Goal: Task Accomplishment & Management: Complete application form

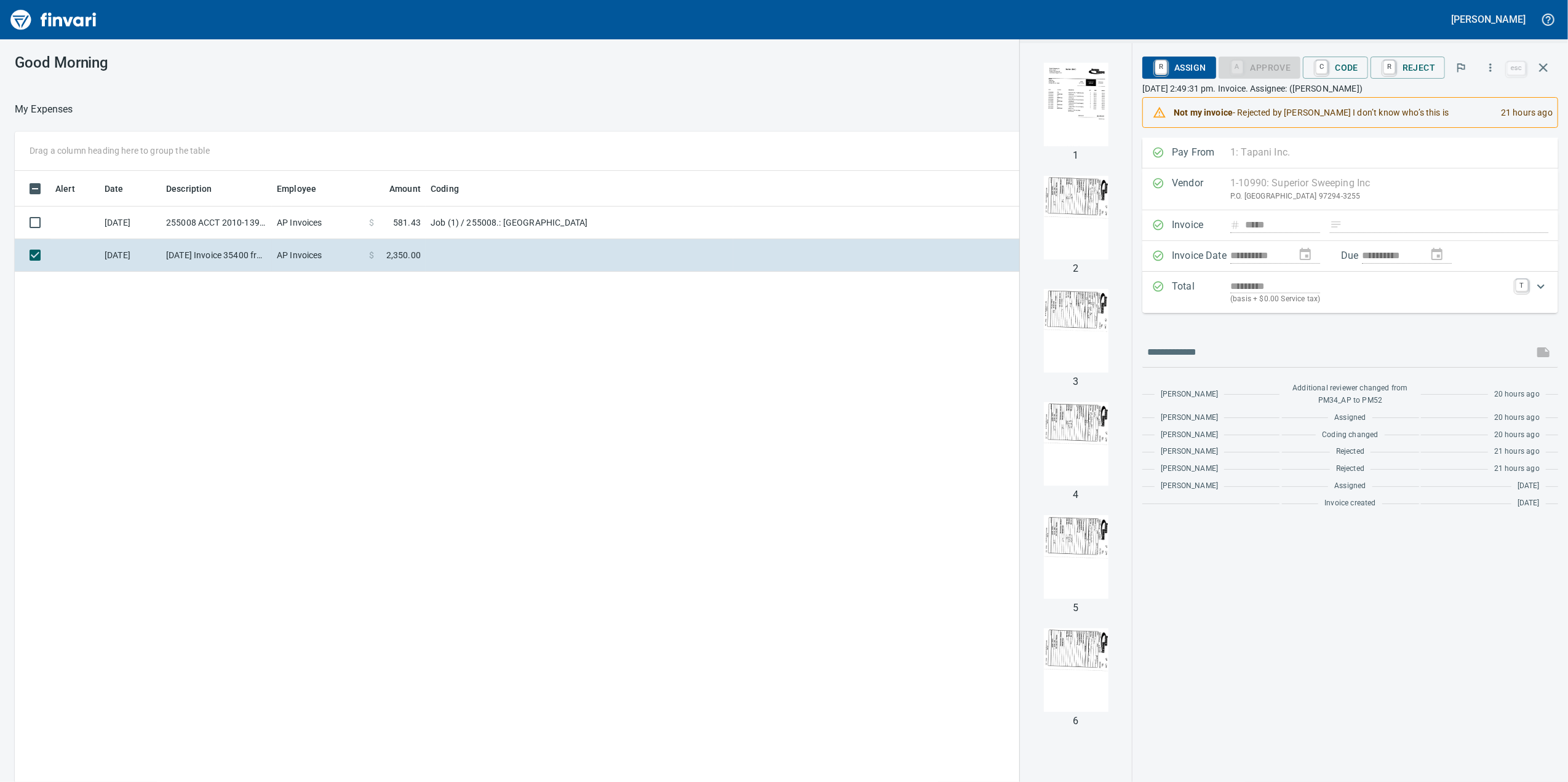
scroll to position [634, 1206]
click at [1059, 116] on img "button" at bounding box center [1075, 104] width 84 height 84
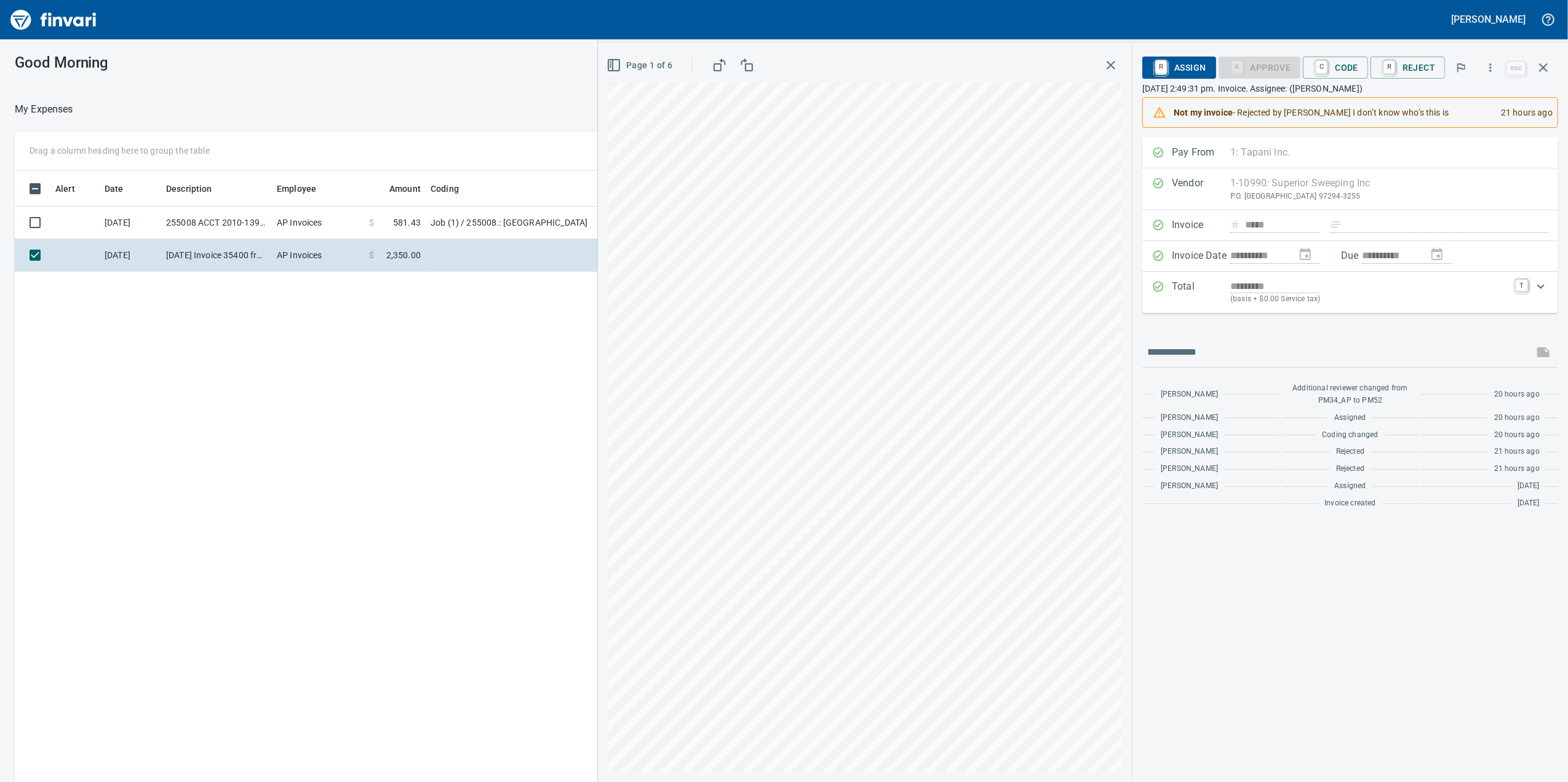
click at [1233, 297] on p "(basis + $0.00 Service tax)" at bounding box center [1369, 300] width 278 height 12
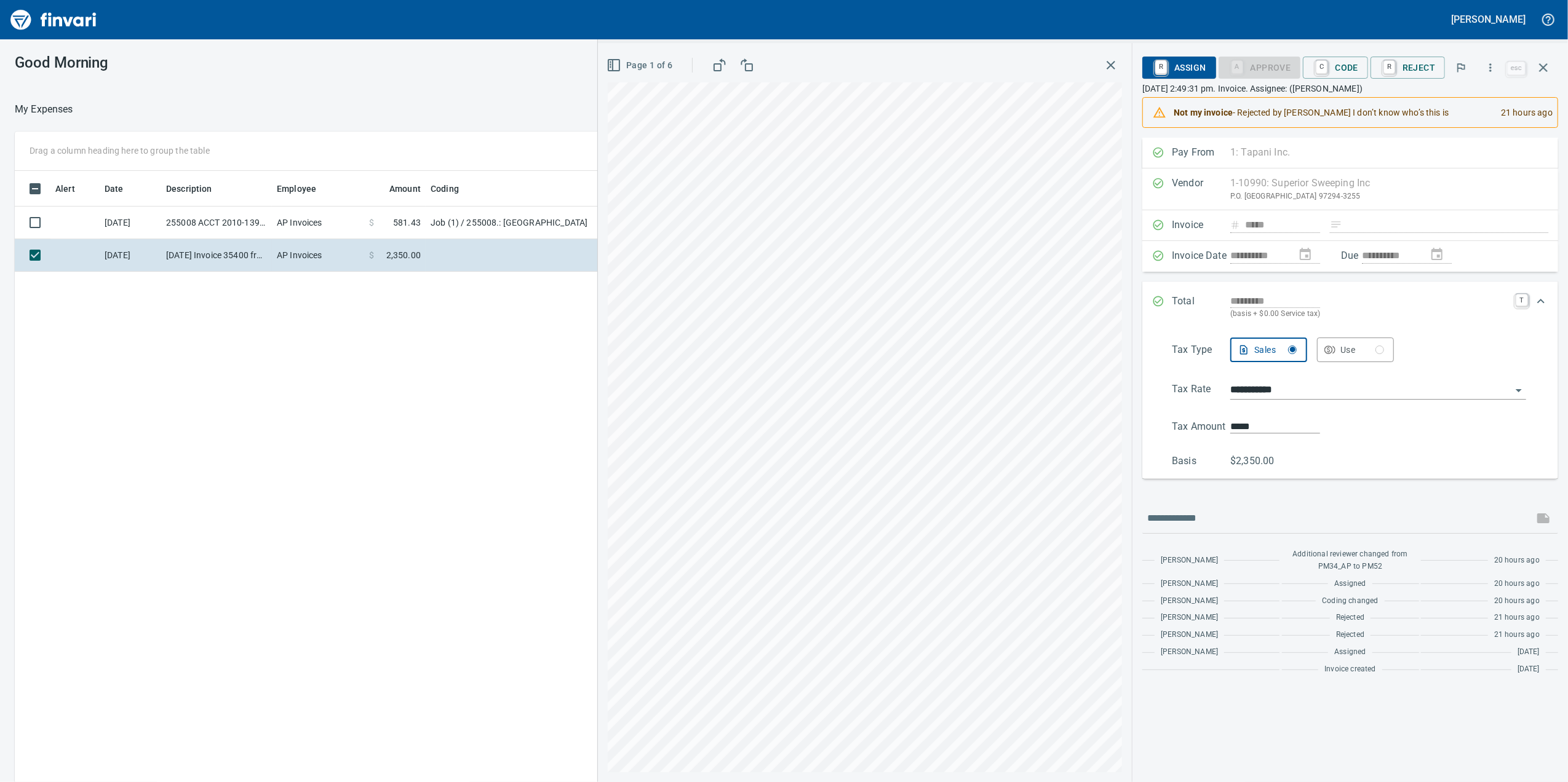
click at [1408, 313] on p "(basis + $0.00 Service tax)" at bounding box center [1369, 315] width 278 height 12
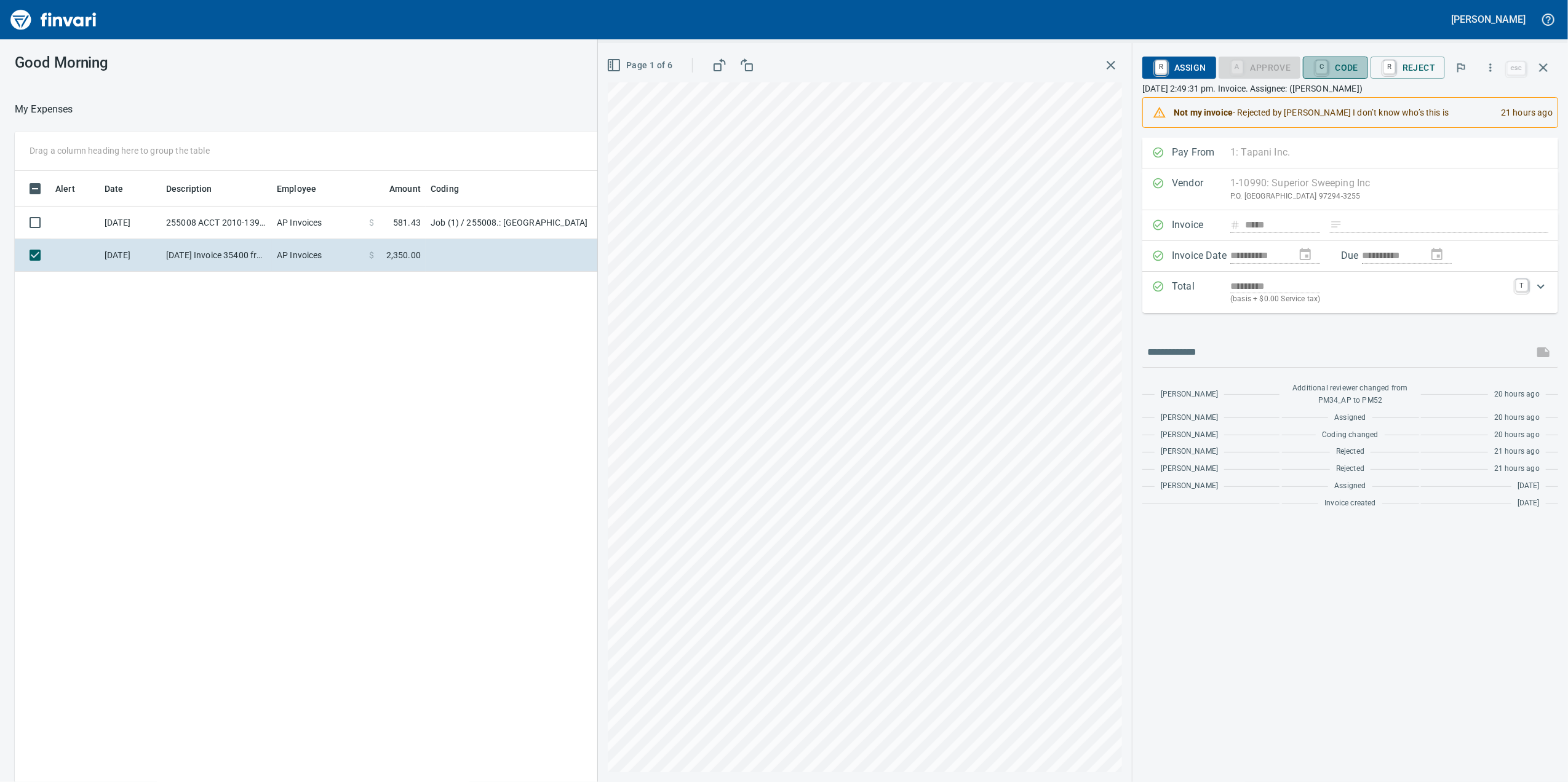
click at [1334, 64] on span "C Code" at bounding box center [1335, 67] width 45 height 21
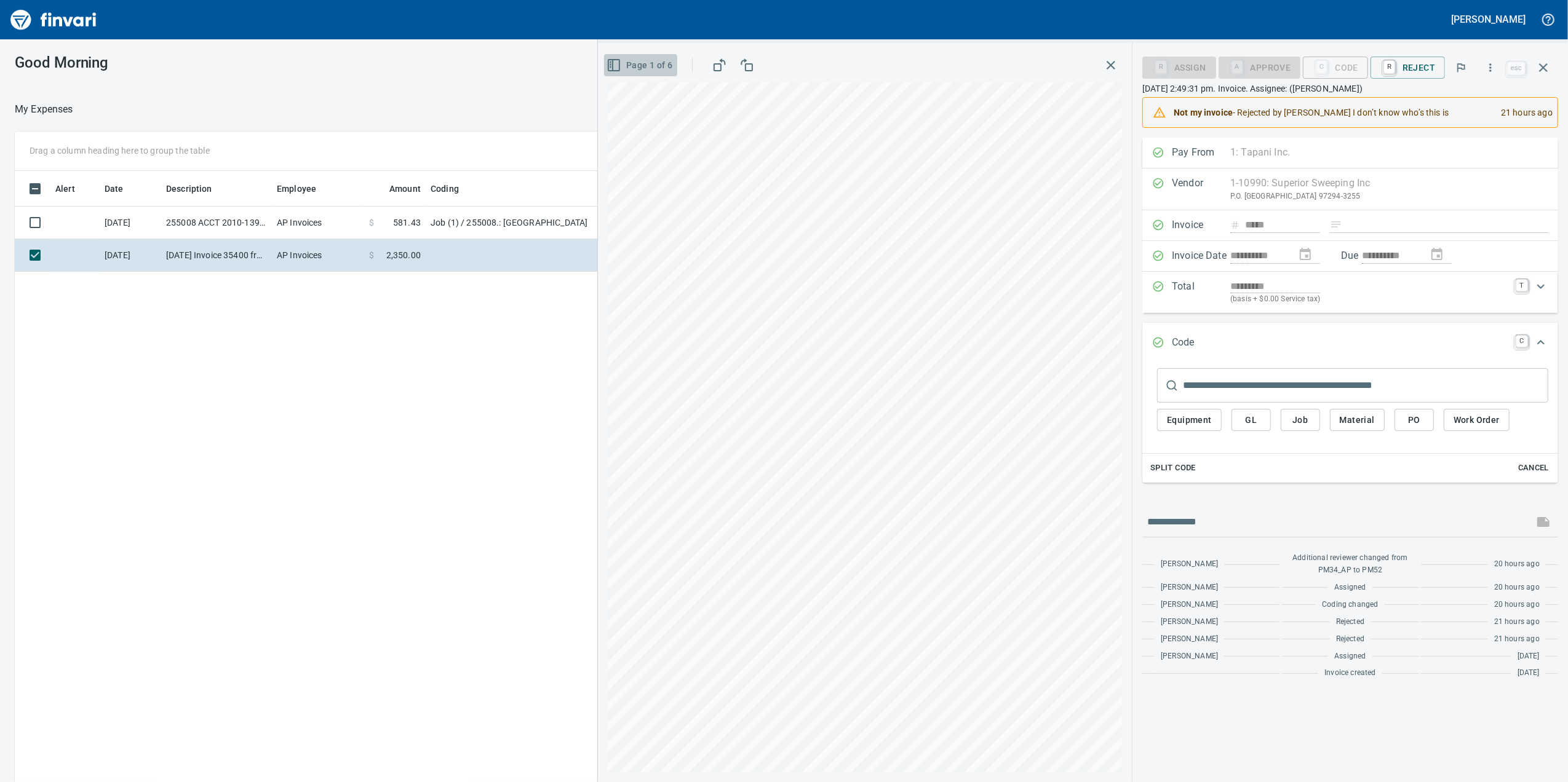
click at [633, 76] on div "Page 1 of 6" at bounding box center [683, 66] width 151 height 25
click at [618, 68] on icon "button" at bounding box center [614, 65] width 15 height 15
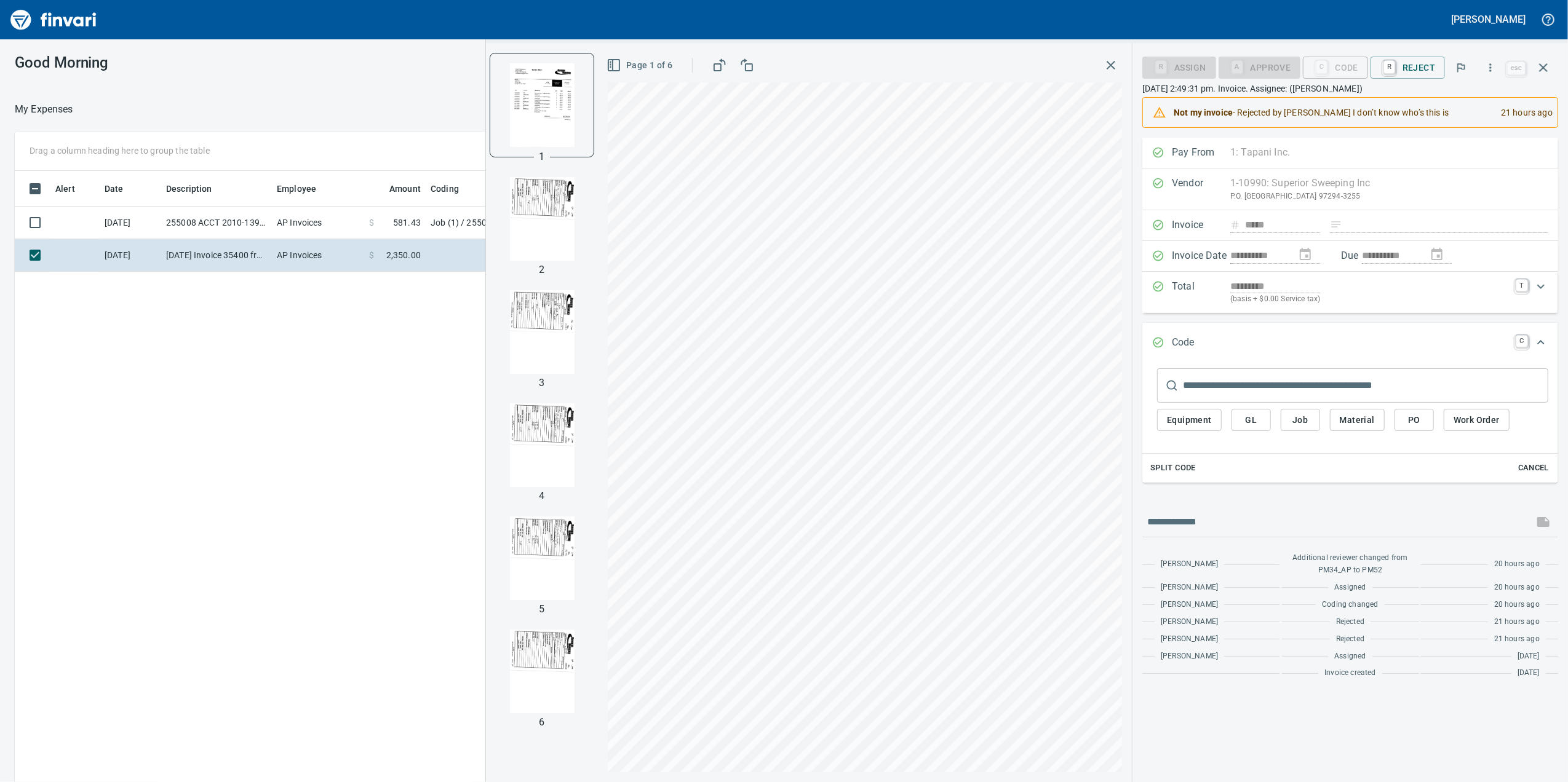
click at [546, 310] on img "button" at bounding box center [541, 332] width 84 height 84
click at [533, 222] on img "button" at bounding box center [541, 217] width 84 height 84
click at [543, 344] on img "button" at bounding box center [541, 332] width 84 height 84
click at [569, 429] on img "button" at bounding box center [541, 445] width 84 height 84
drag, startPoint x: 461, startPoint y: 399, endPoint x: 600, endPoint y: 275, distance: 186.3
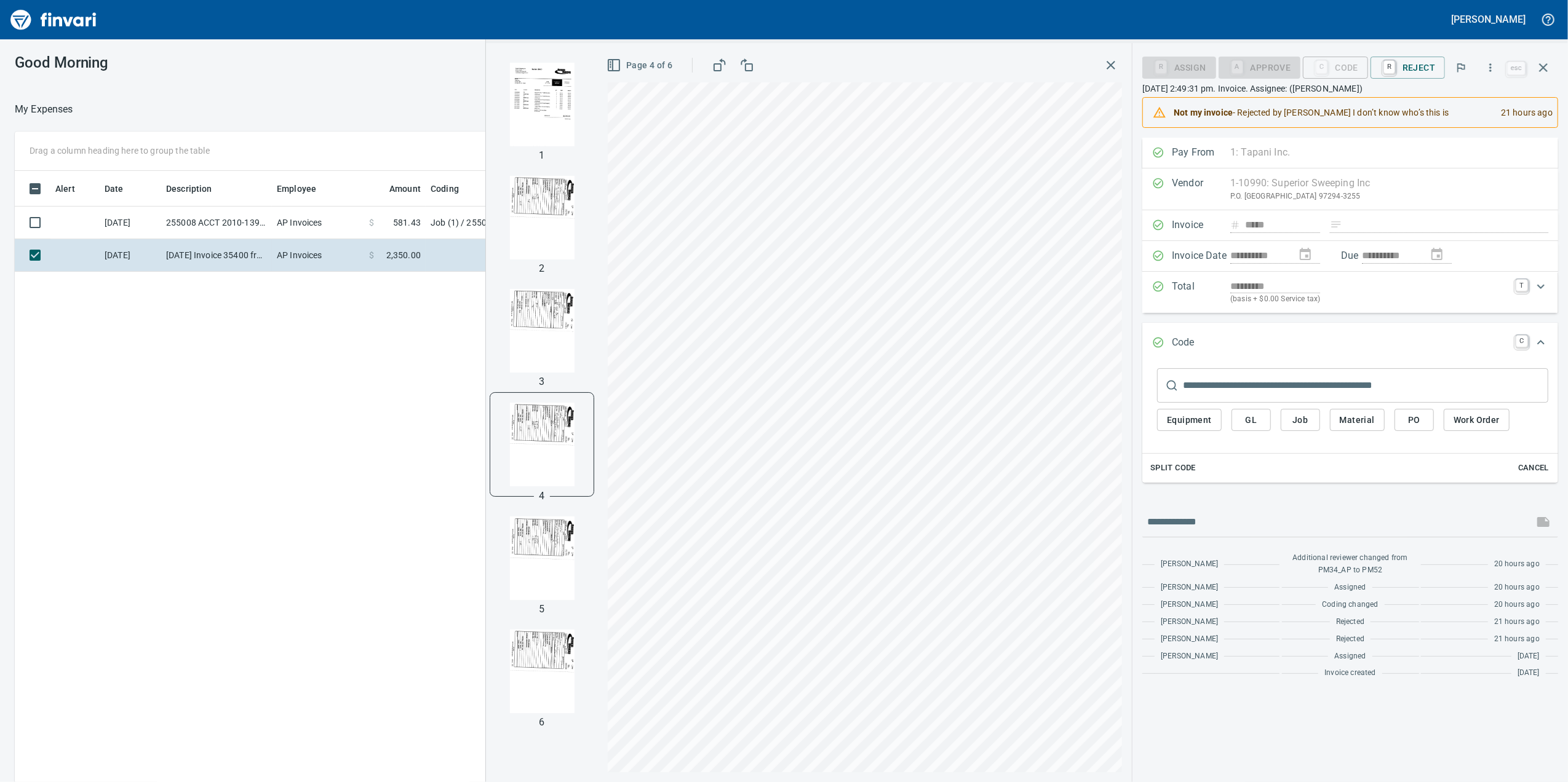
click at [458, 394] on div "Alert Date Description Employee Amount Coding [DATE] 255008 ACCT 2010-1396500 A…" at bounding box center [630, 494] width 1231 height 646
click at [1108, 69] on icon "button" at bounding box center [1110, 65] width 15 height 15
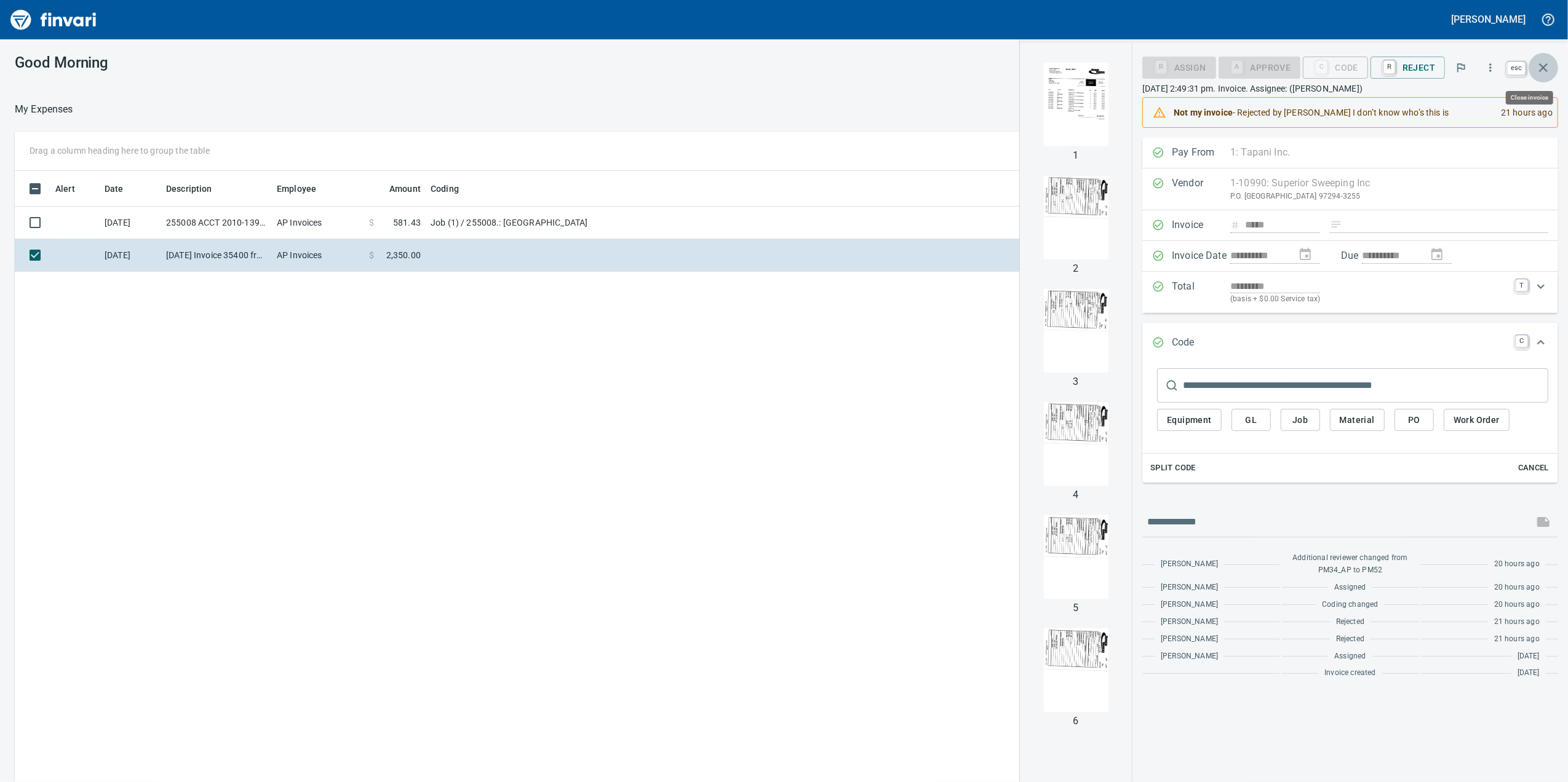
click at [1536, 71] on icon "button" at bounding box center [1543, 67] width 15 height 15
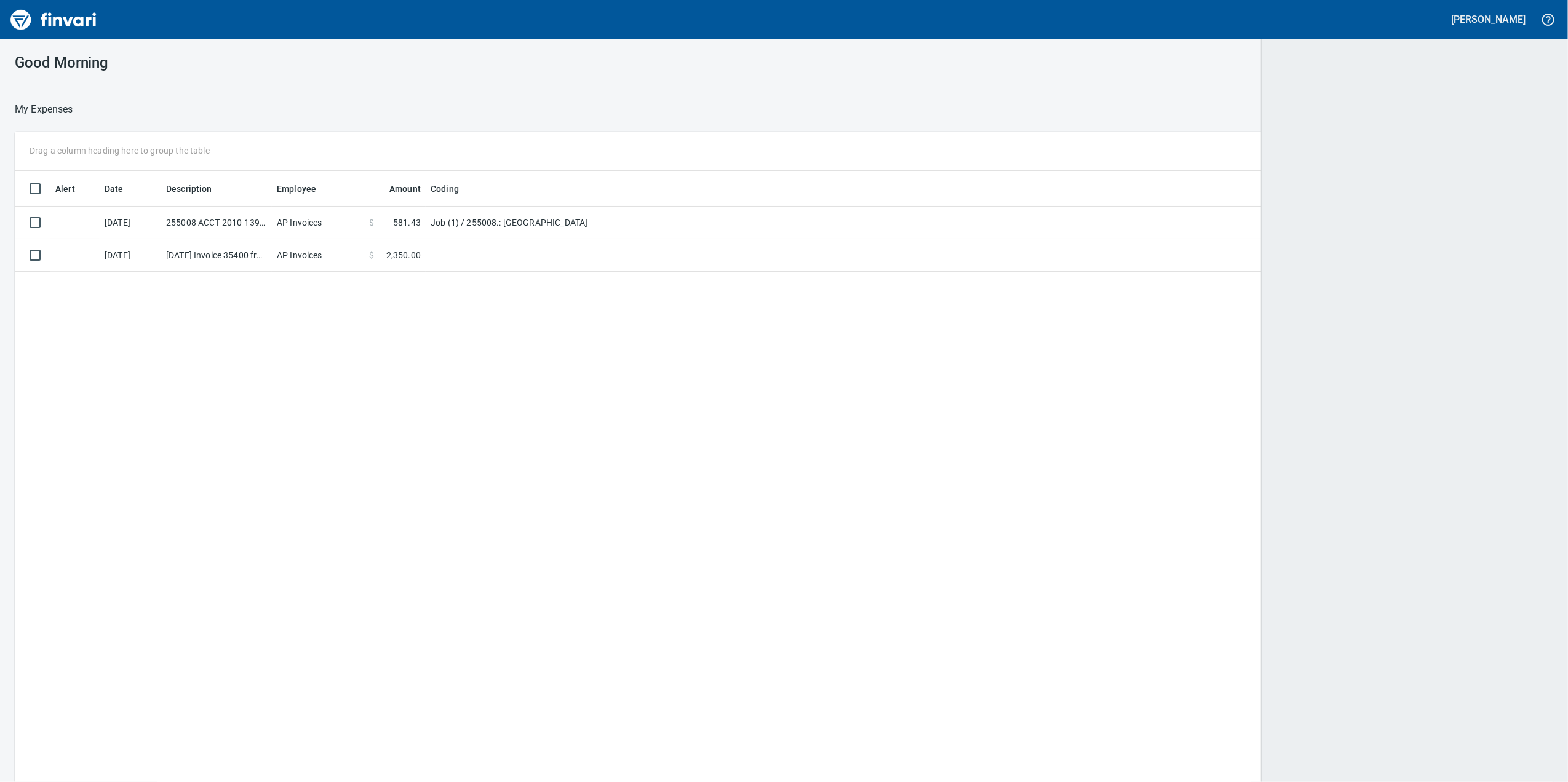
scroll to position [634, 1513]
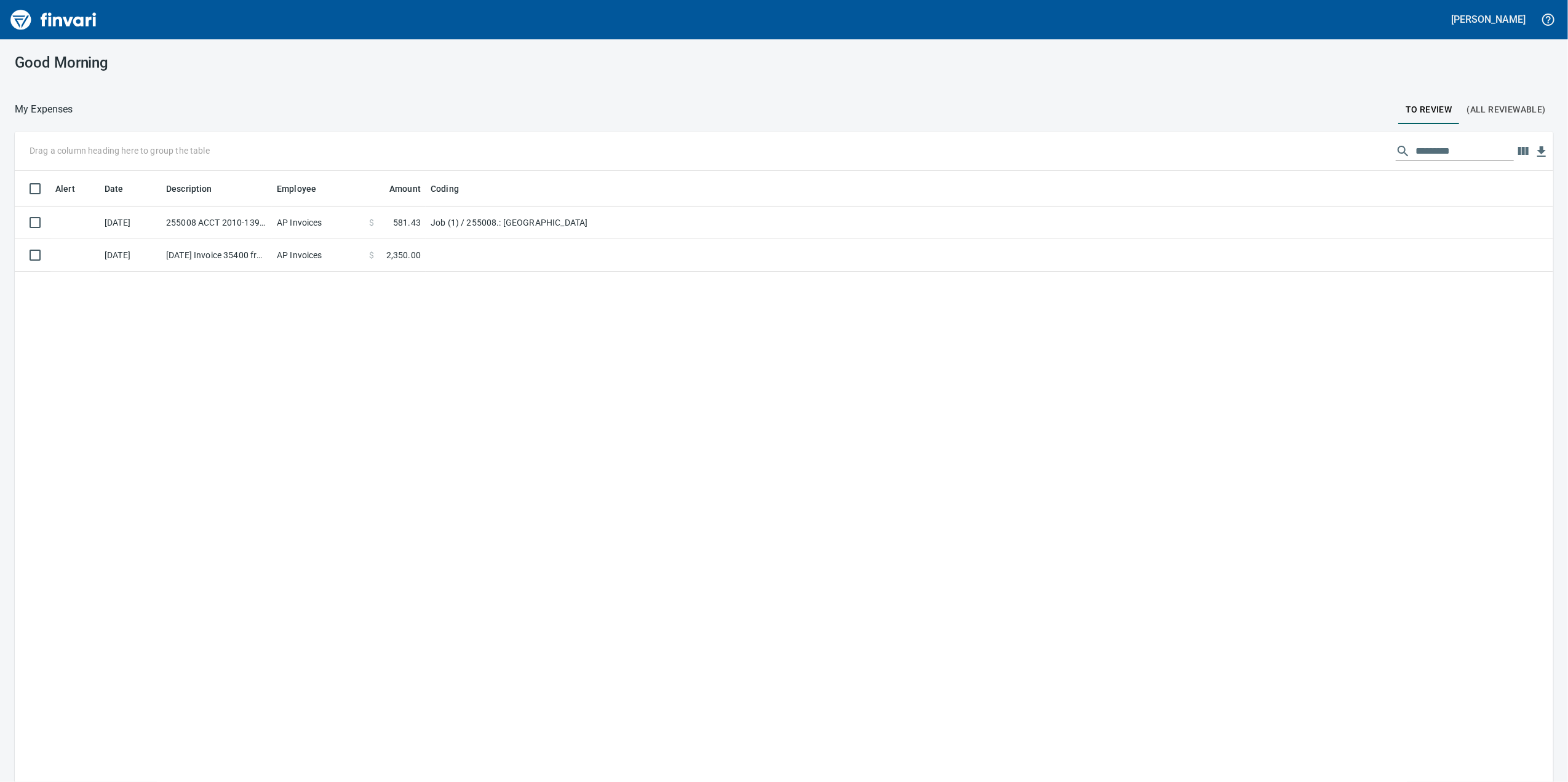
drag, startPoint x: 1496, startPoint y: 132, endPoint x: 1487, endPoint y: 120, distance: 15.0
click at [1487, 120] on div "My Expenses To Review (All Reviewable) Drag a column heading here to group the …" at bounding box center [784, 459] width 1568 height 716
click at [1484, 114] on span "(All Reviewable)" at bounding box center [1506, 110] width 79 height 16
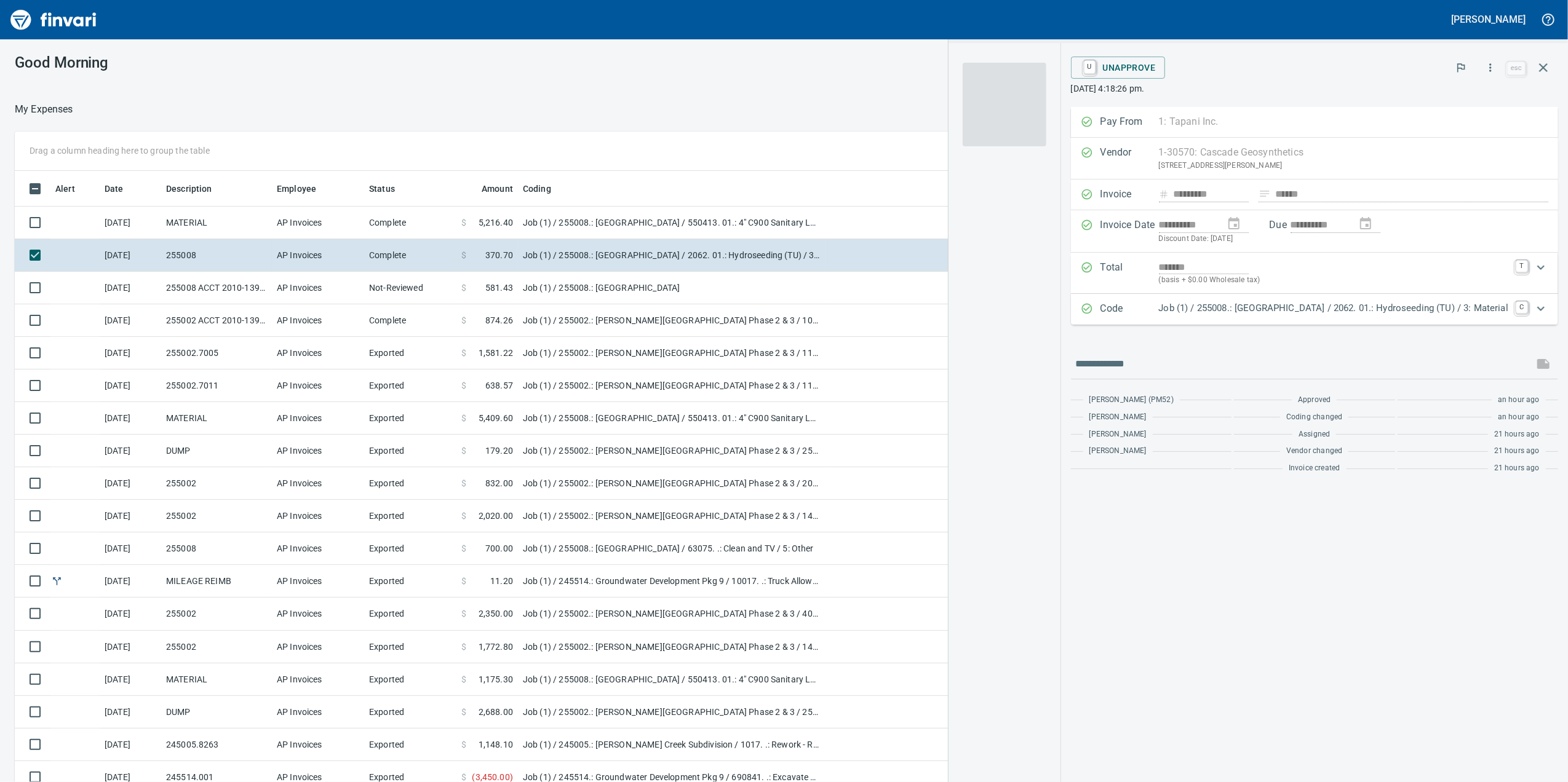
scroll to position [634, 1194]
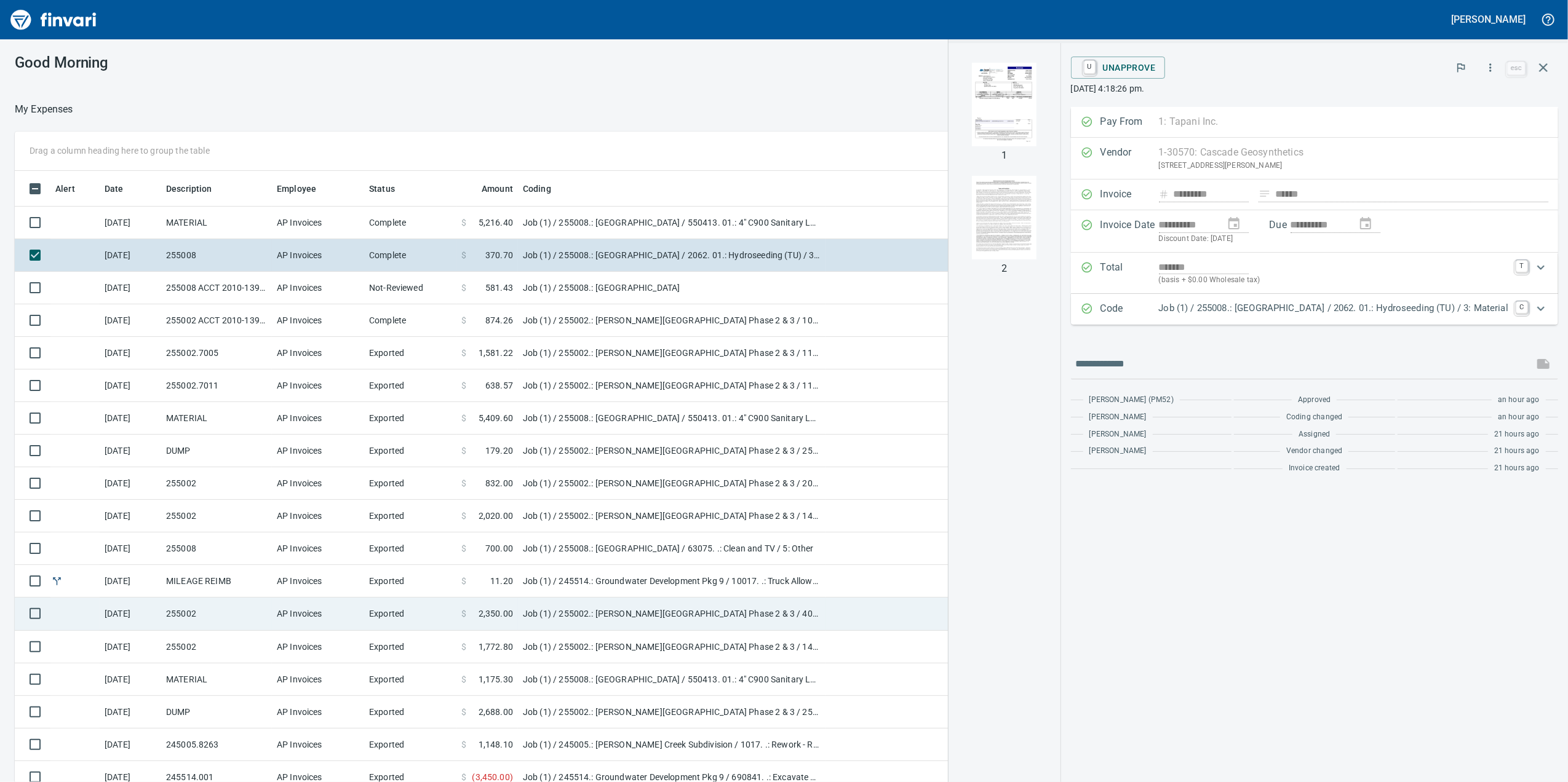
click at [541, 624] on td "Job (1) / 255002.: [PERSON_NAME][GEOGRAPHIC_DATA] Phase 2 & 3 / 40. 14.: Street…" at bounding box center [672, 614] width 308 height 33
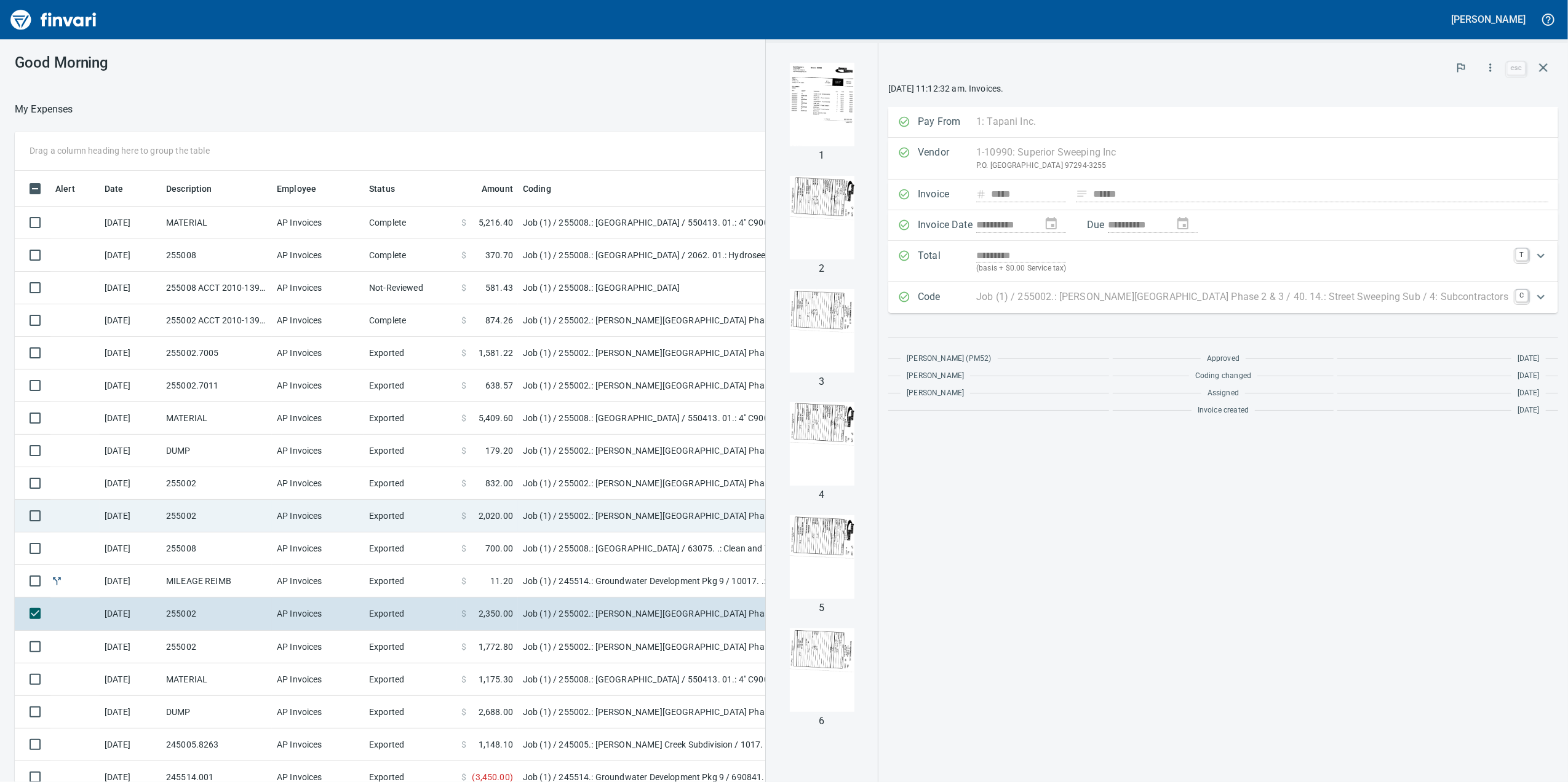
click at [158, 517] on td "[DATE]" at bounding box center [130, 516] width 62 height 33
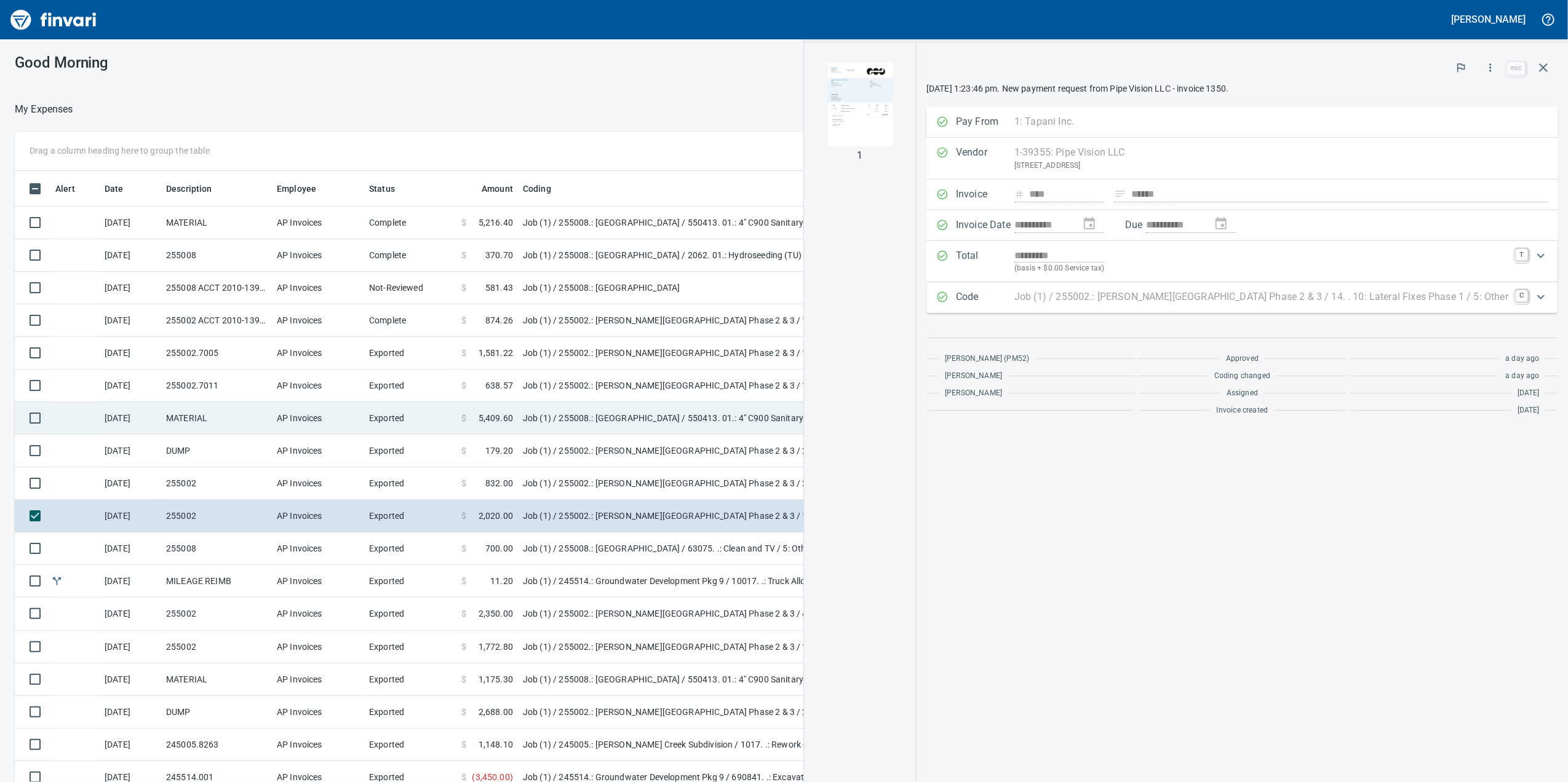
click at [153, 411] on td "[DATE]" at bounding box center [130, 418] width 62 height 33
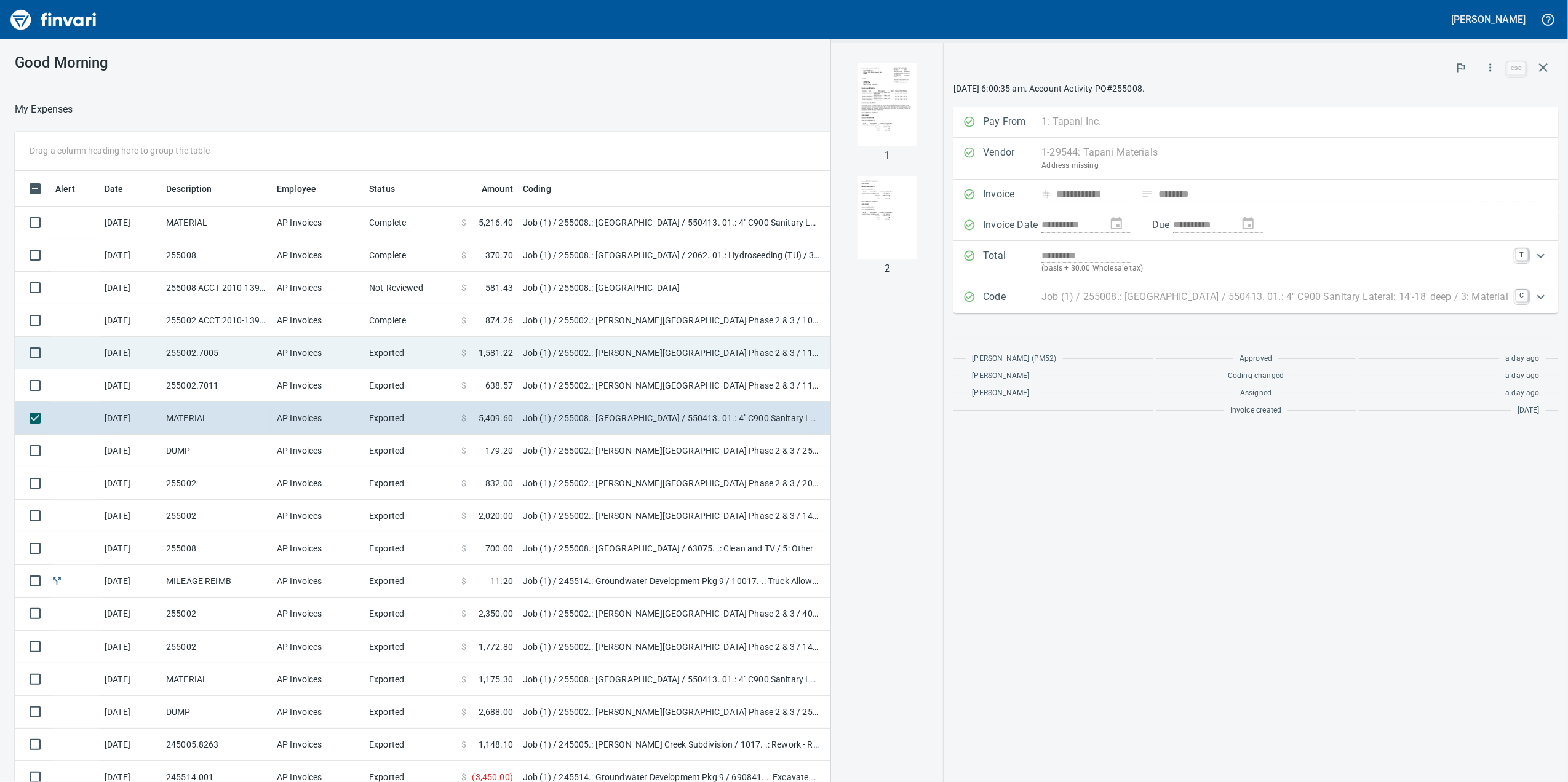
click at [169, 347] on td "255002.7005" at bounding box center [216, 354] width 111 height 33
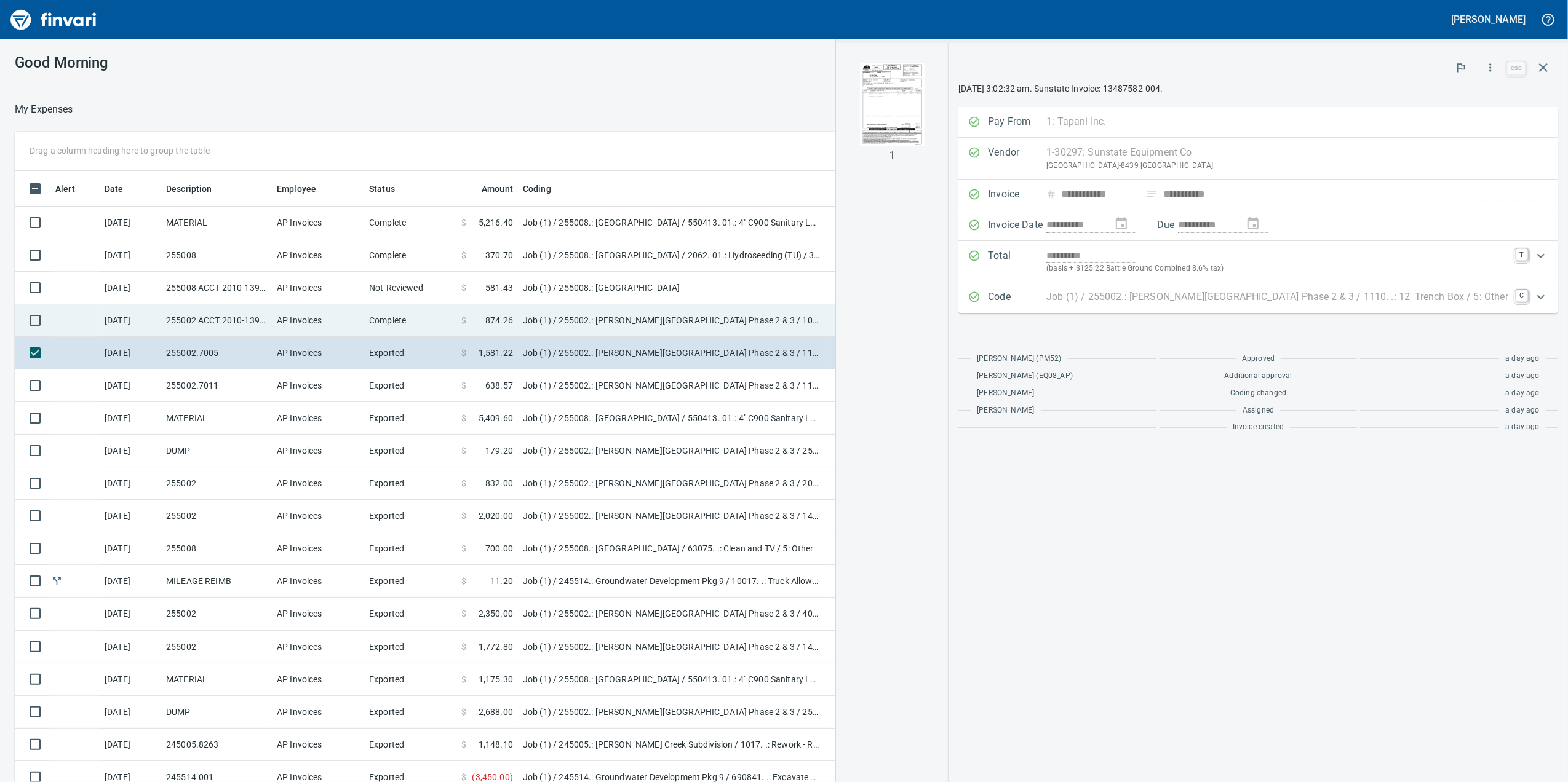
click at [177, 325] on td "255002 ACCT 2010-1391591" at bounding box center [216, 321] width 111 height 33
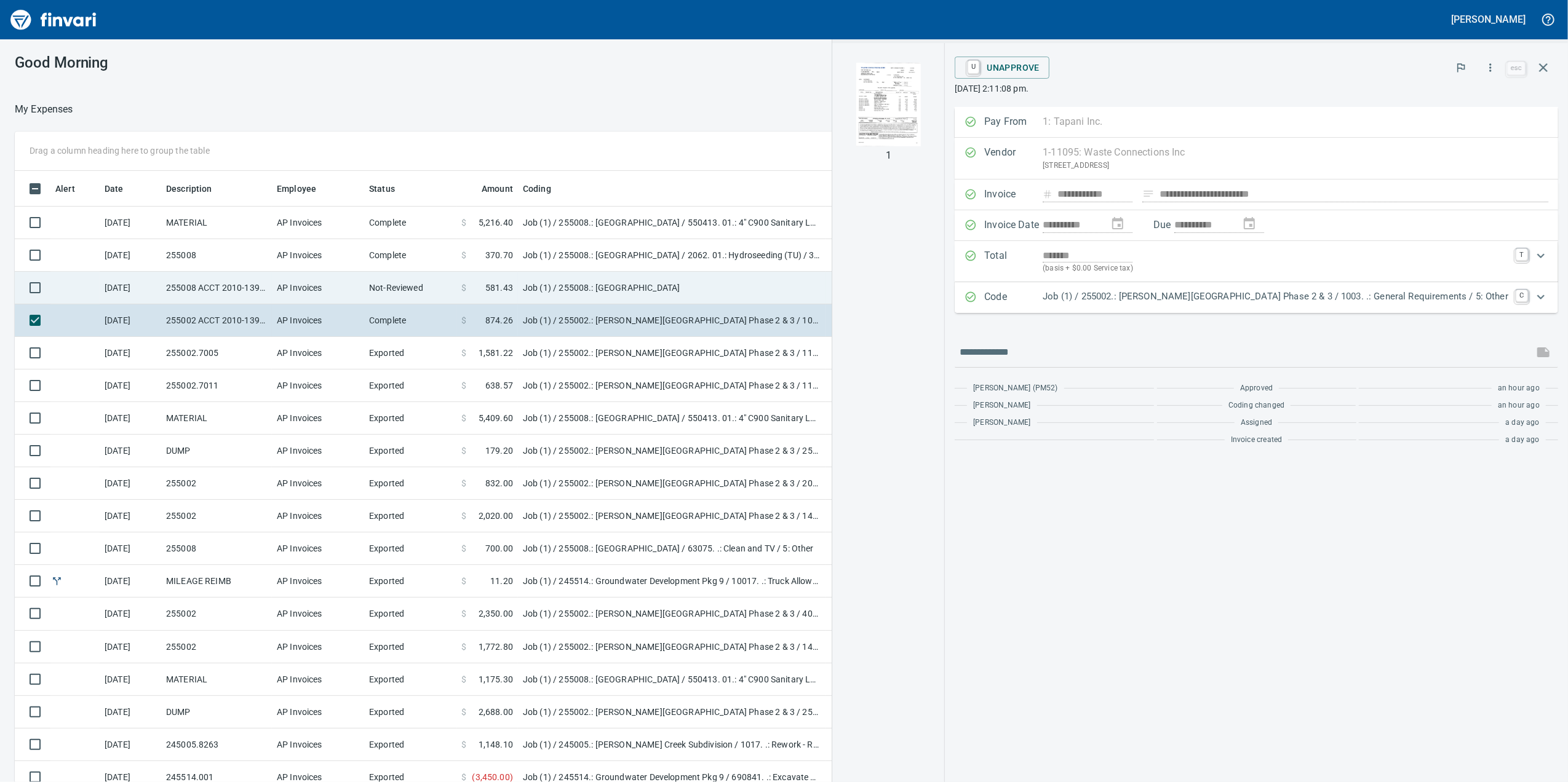
click at [178, 288] on td "255008 ACCT 2010-1396500" at bounding box center [216, 288] width 111 height 33
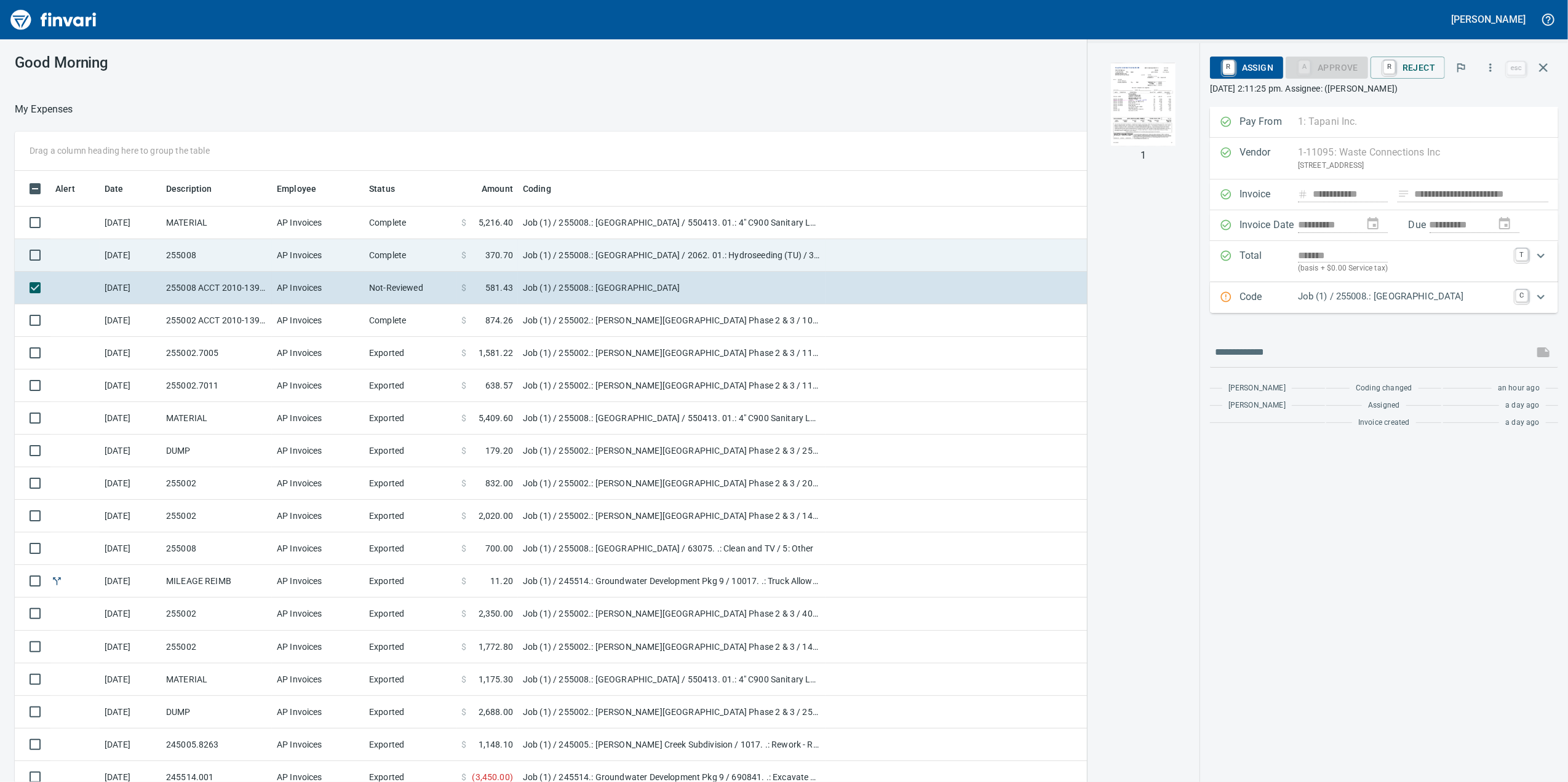
click at [180, 254] on td "255008" at bounding box center [216, 255] width 111 height 33
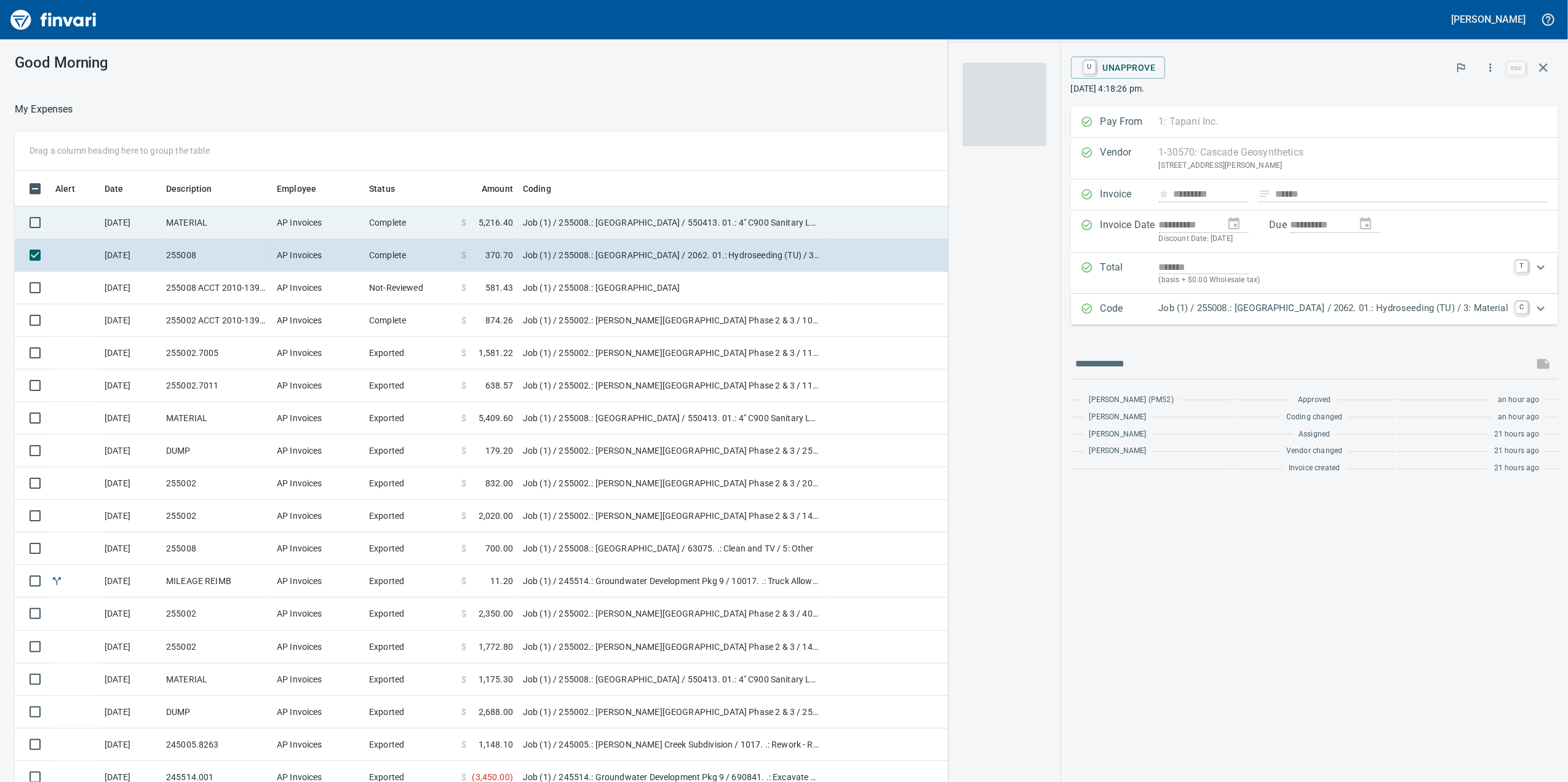
click at [182, 222] on td "MATERIAL" at bounding box center [216, 223] width 111 height 33
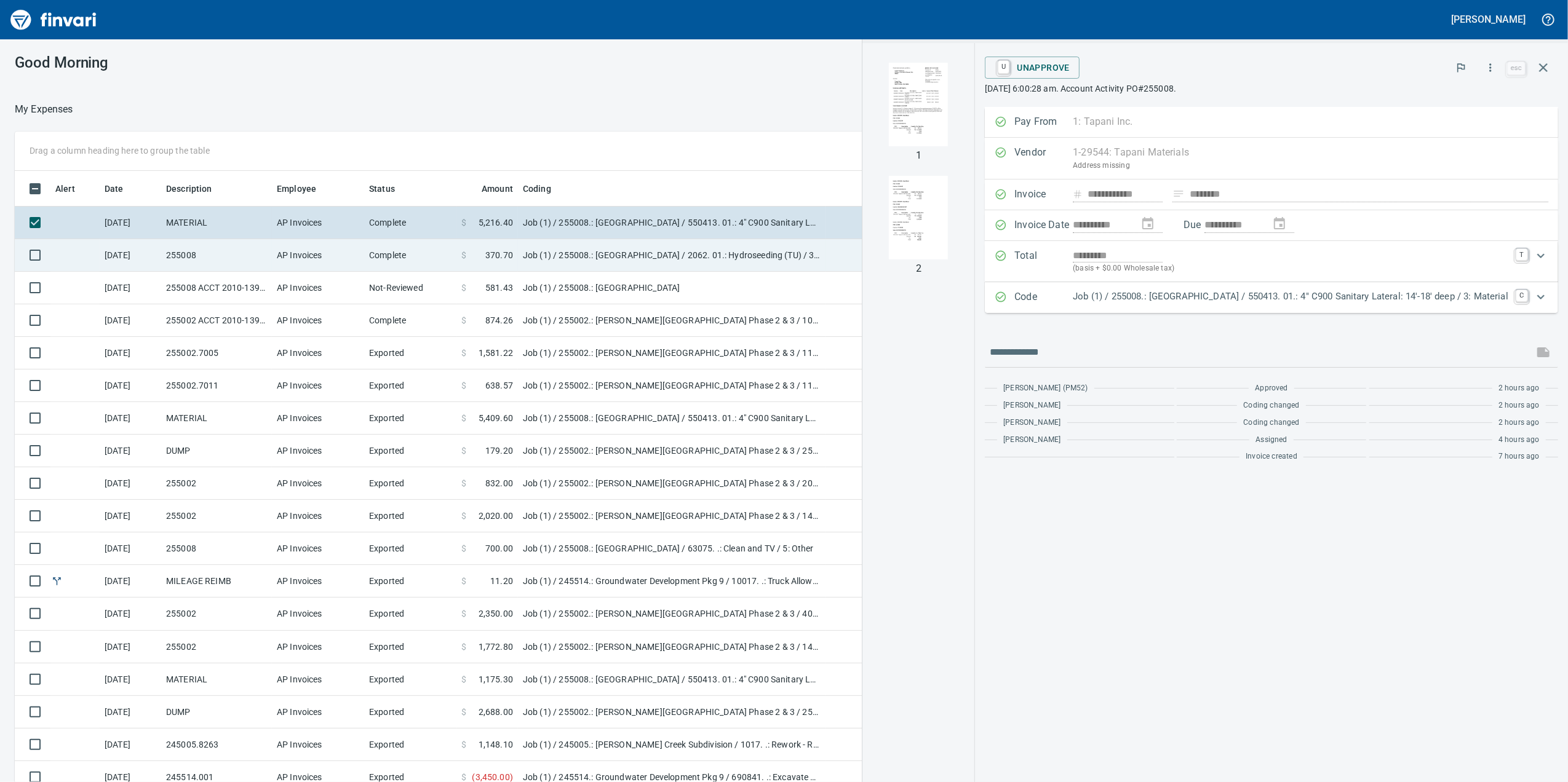
click at [188, 256] on td "255008" at bounding box center [216, 255] width 111 height 33
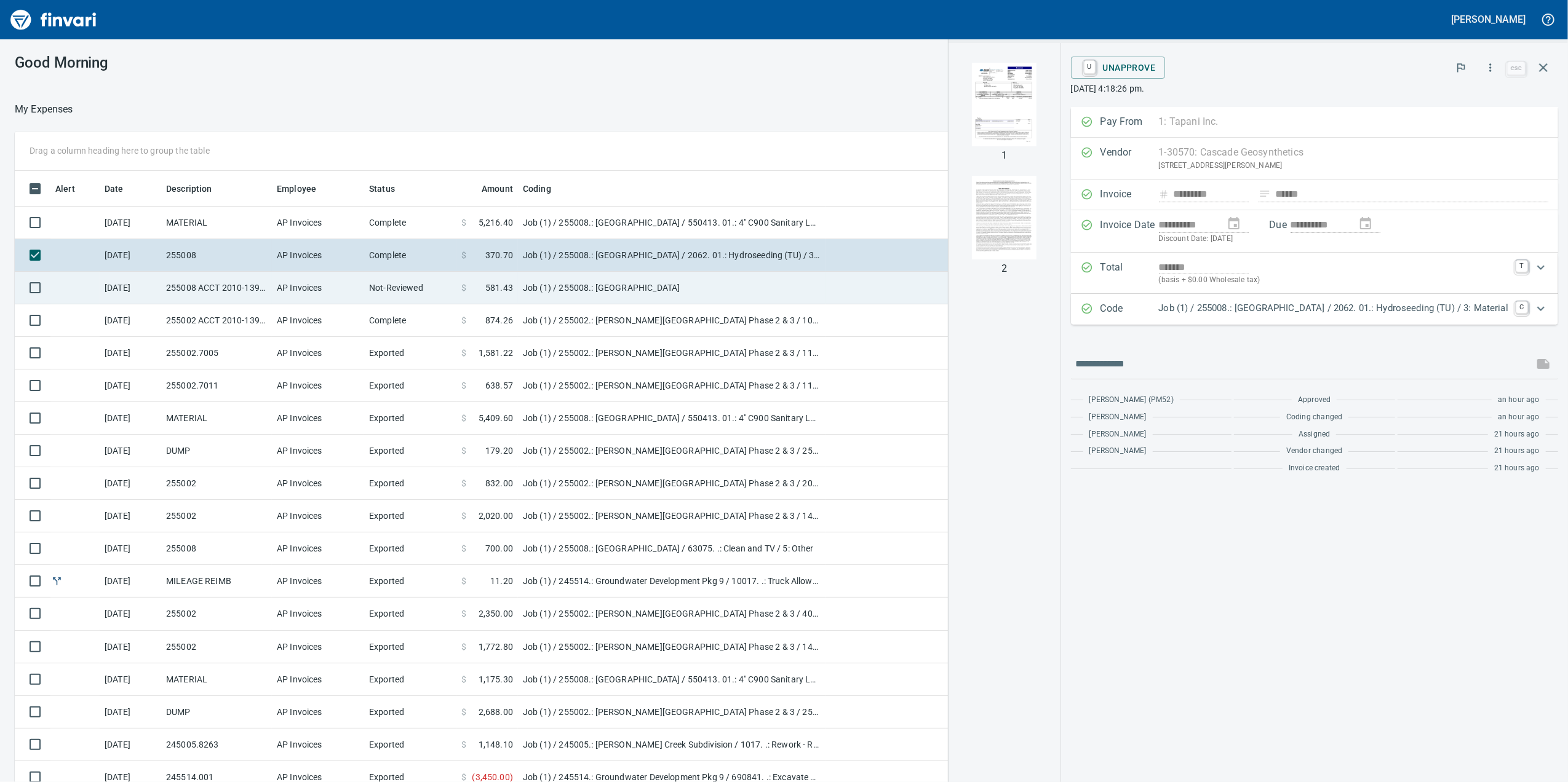
click at [205, 280] on td "255008 ACCT 2010-1396500" at bounding box center [216, 288] width 111 height 33
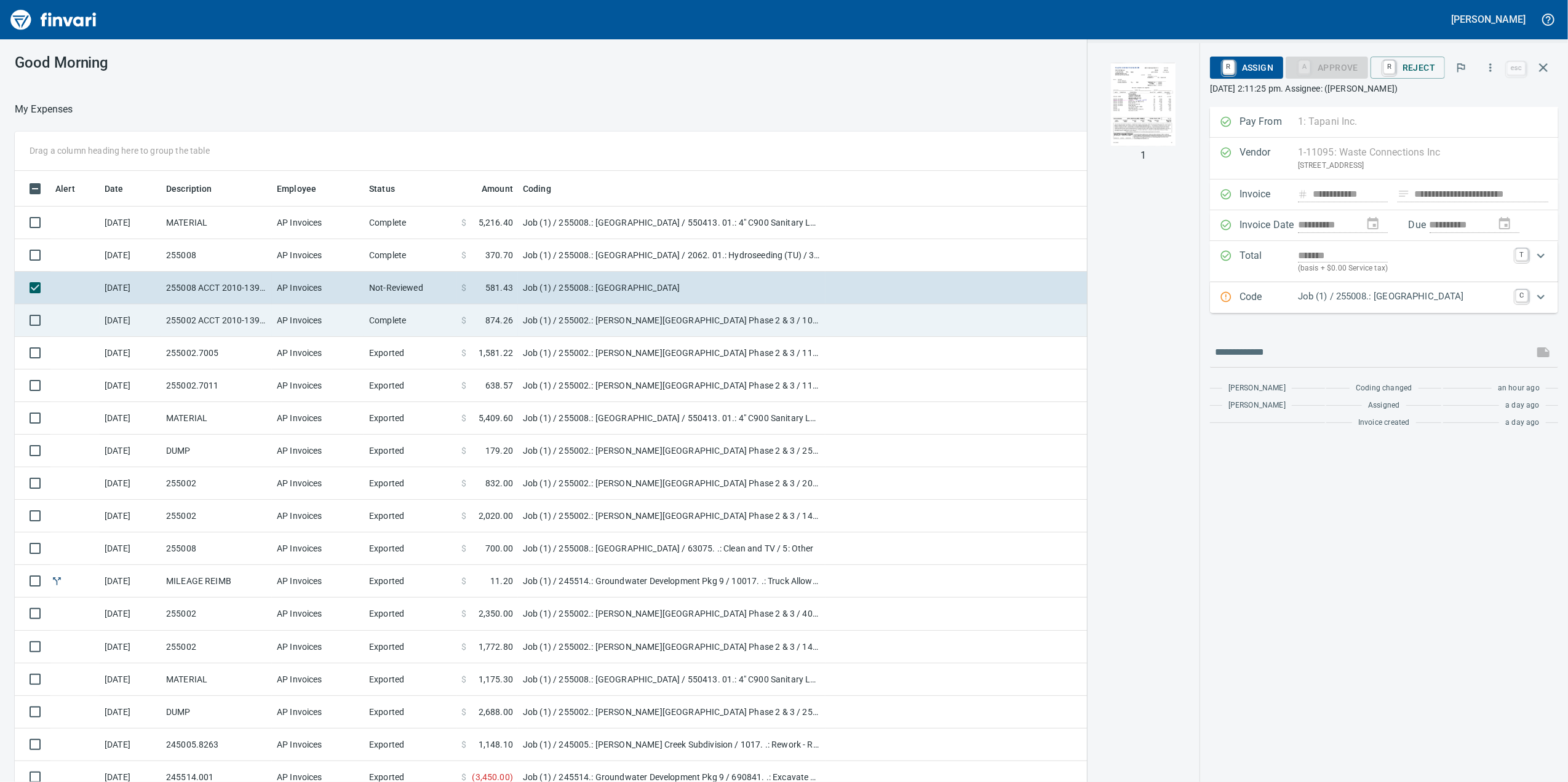
click at [218, 317] on td "255002 ACCT 2010-1391591" at bounding box center [216, 321] width 111 height 33
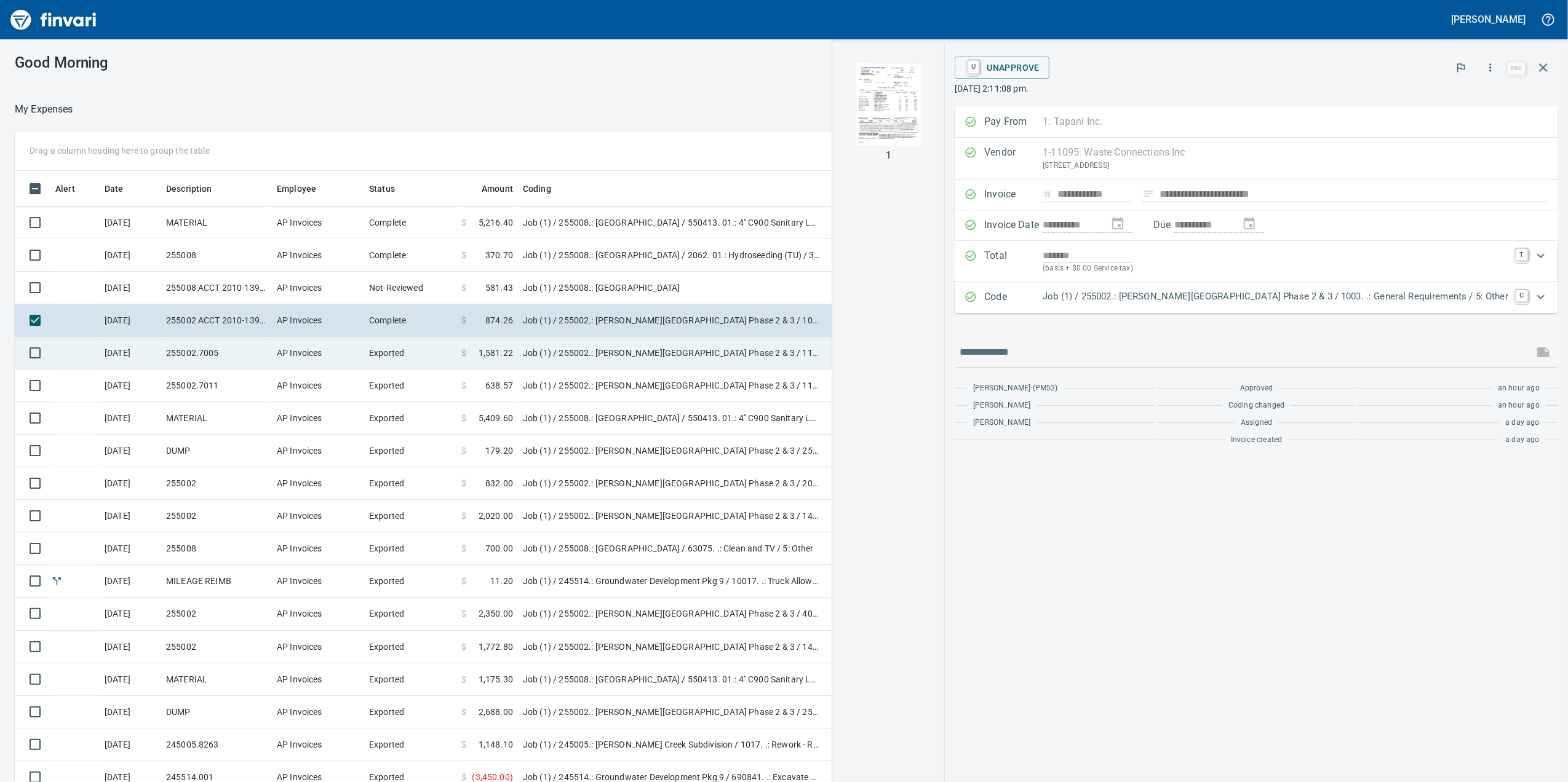
click at [226, 360] on td "255002.7005" at bounding box center [216, 354] width 111 height 33
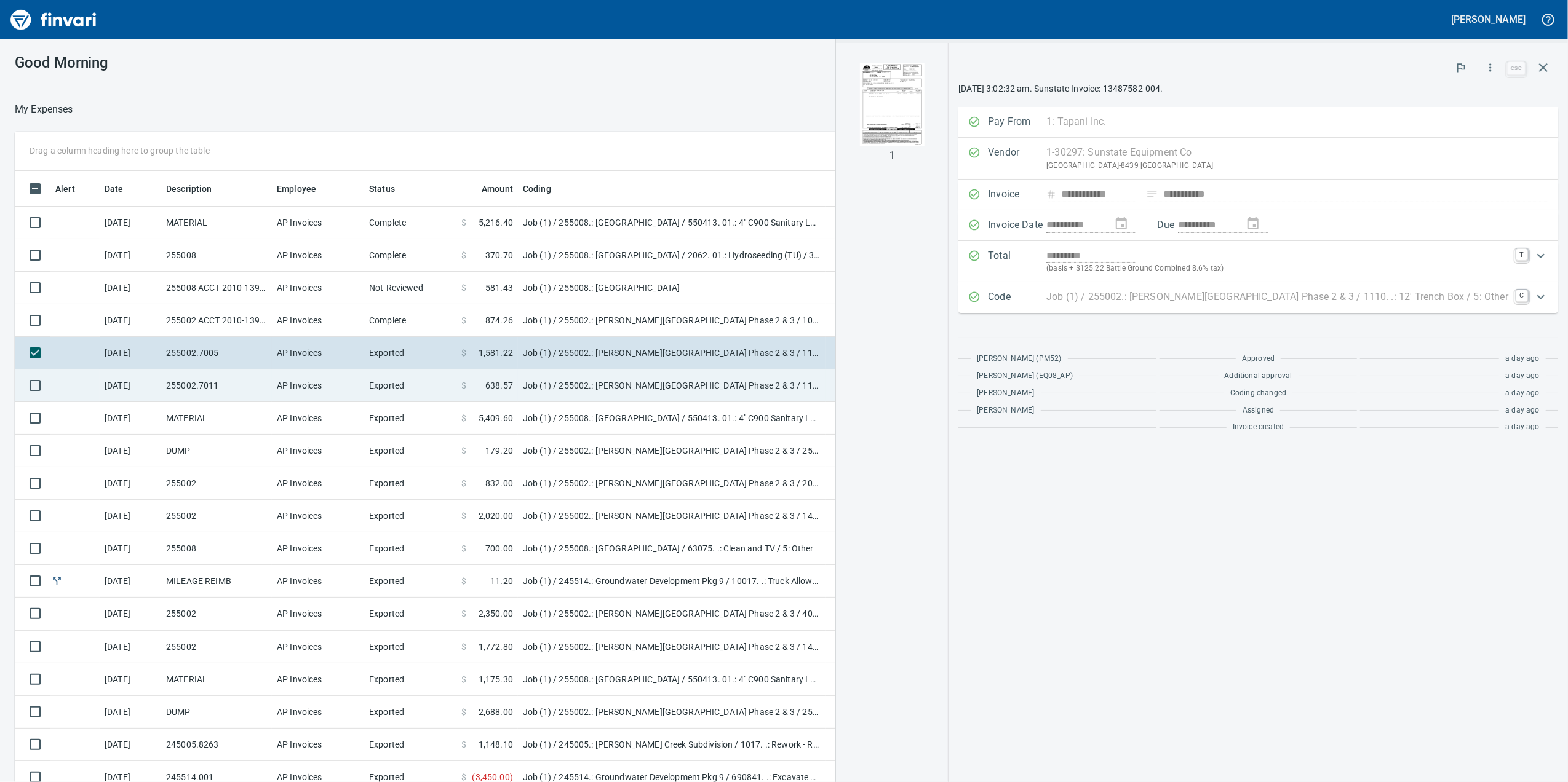
click at [239, 394] on td "255002.7011" at bounding box center [216, 386] width 111 height 33
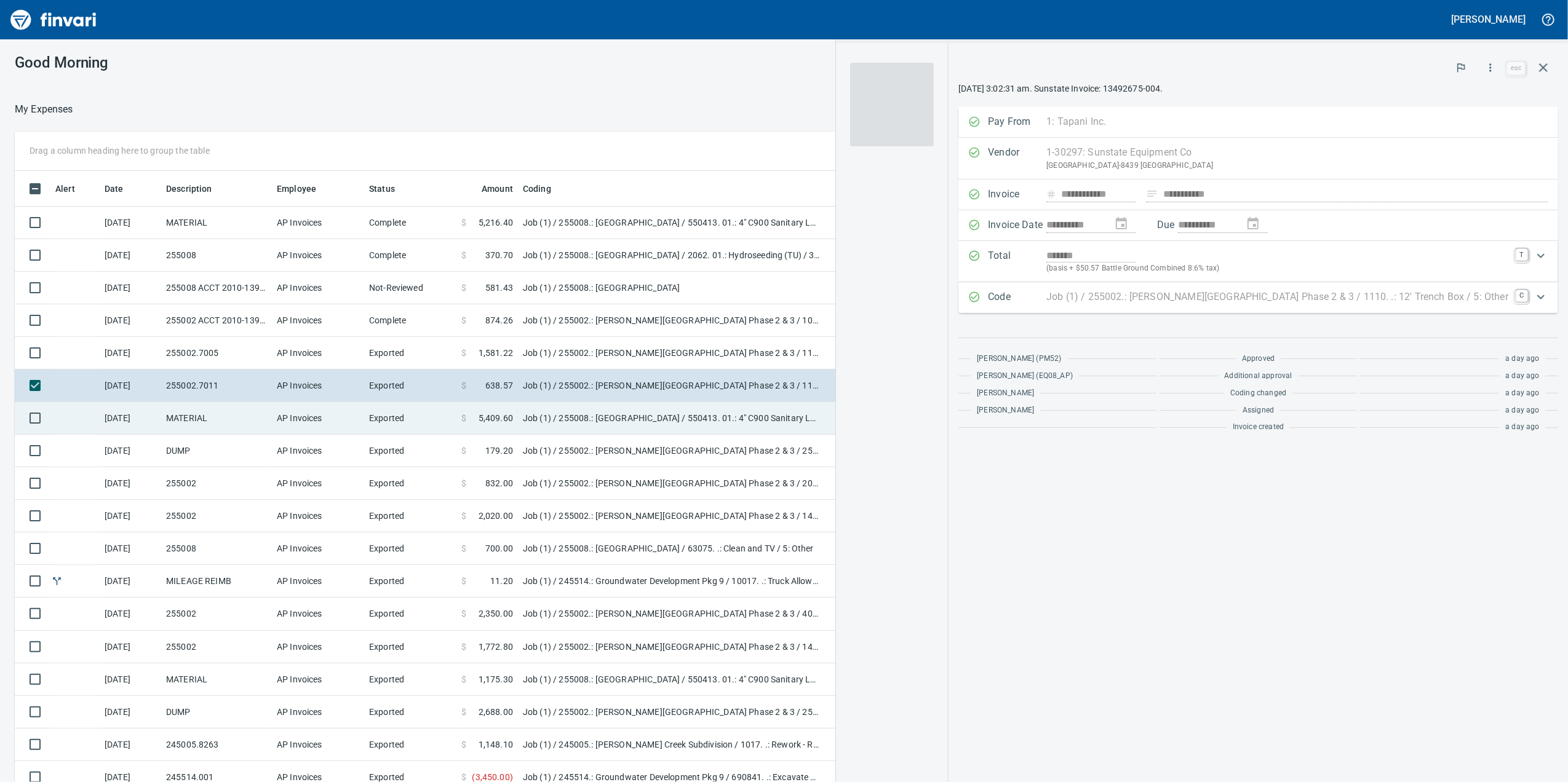
click at [242, 419] on td "MATERIAL" at bounding box center [216, 418] width 111 height 33
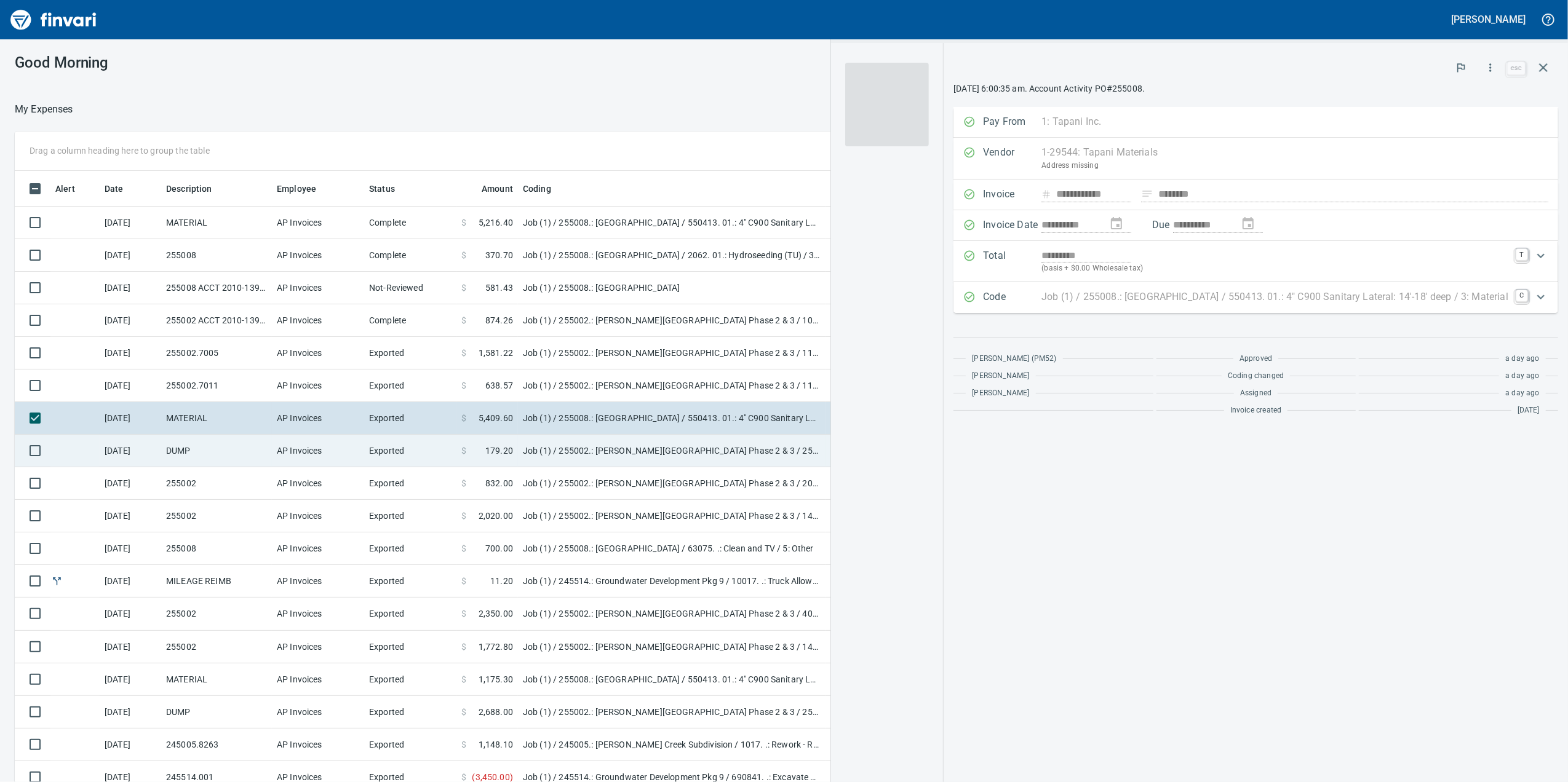
click at [248, 443] on td "DUMP" at bounding box center [216, 451] width 111 height 33
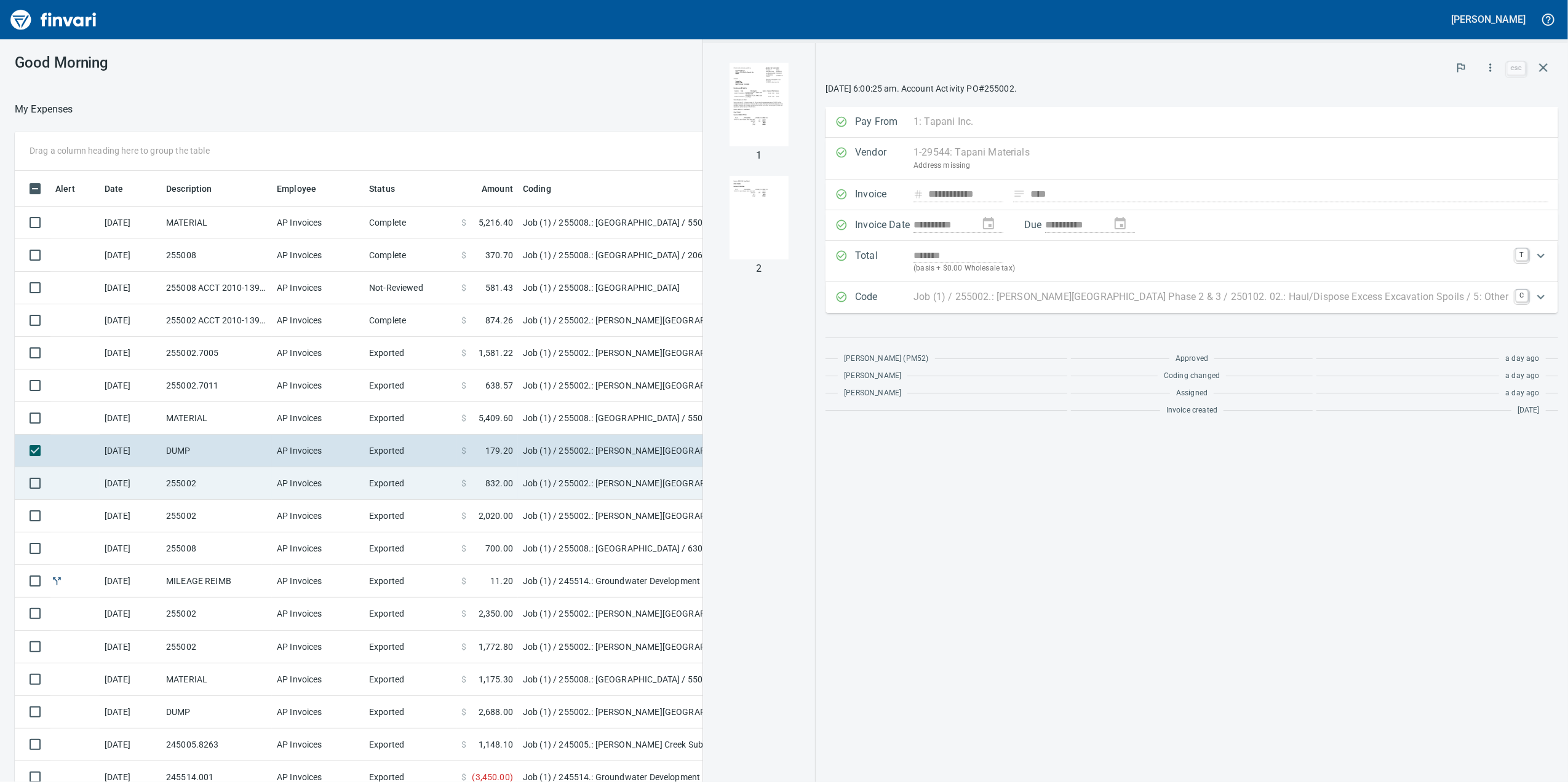
click at [259, 485] on td "255002" at bounding box center [216, 484] width 111 height 33
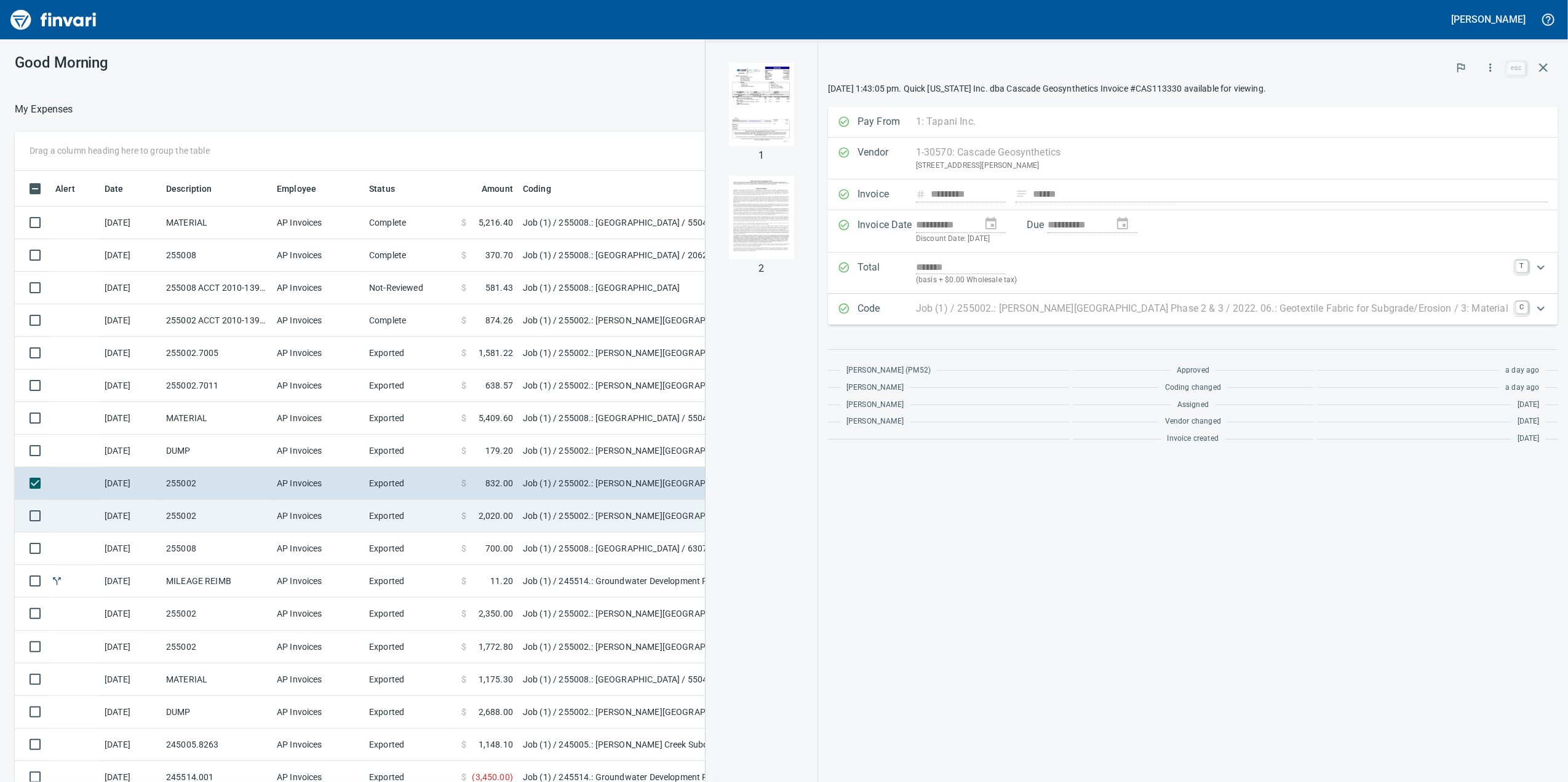
click at [265, 523] on td "255002" at bounding box center [216, 516] width 111 height 33
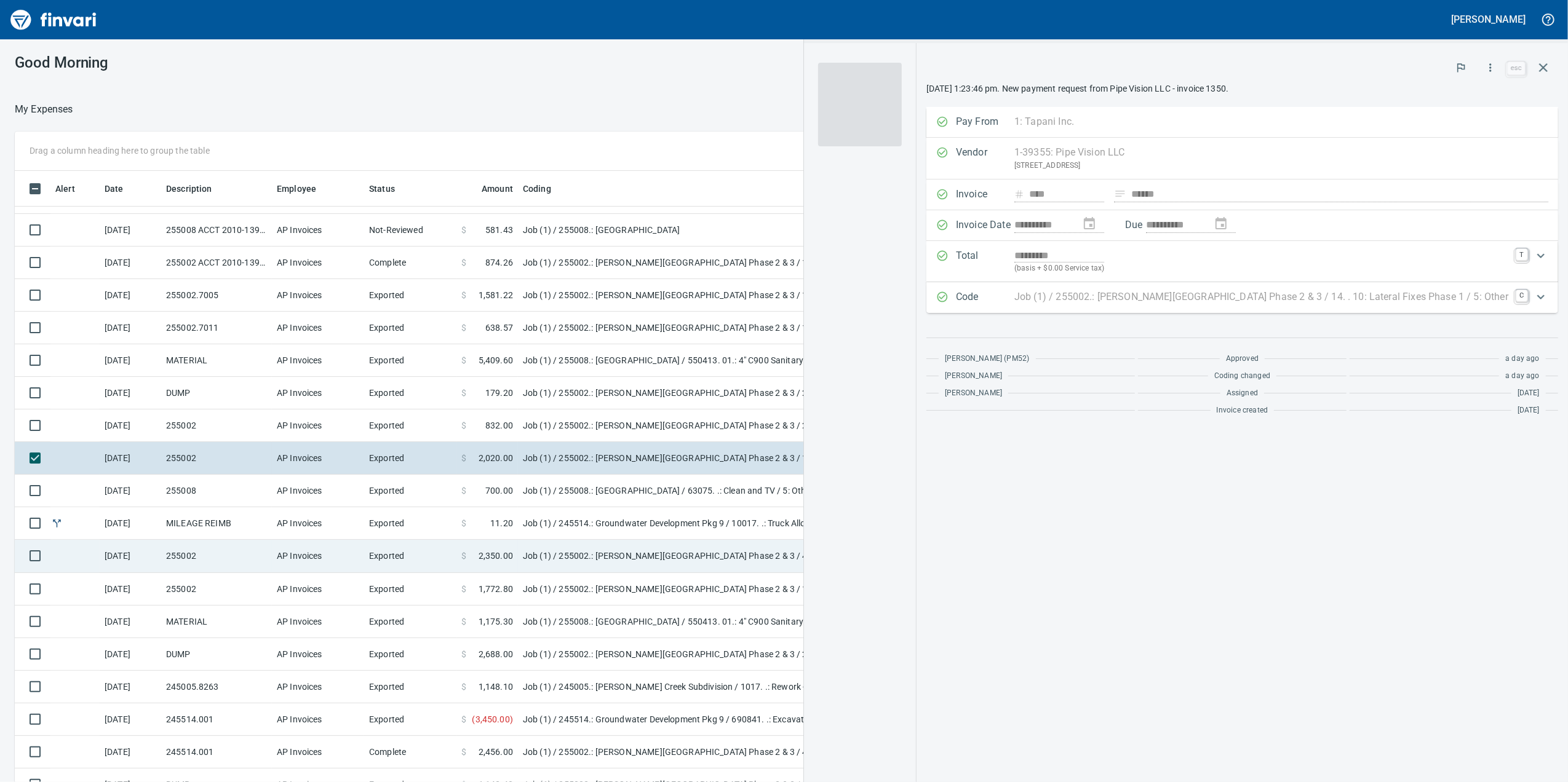
scroll to position [82, 0]
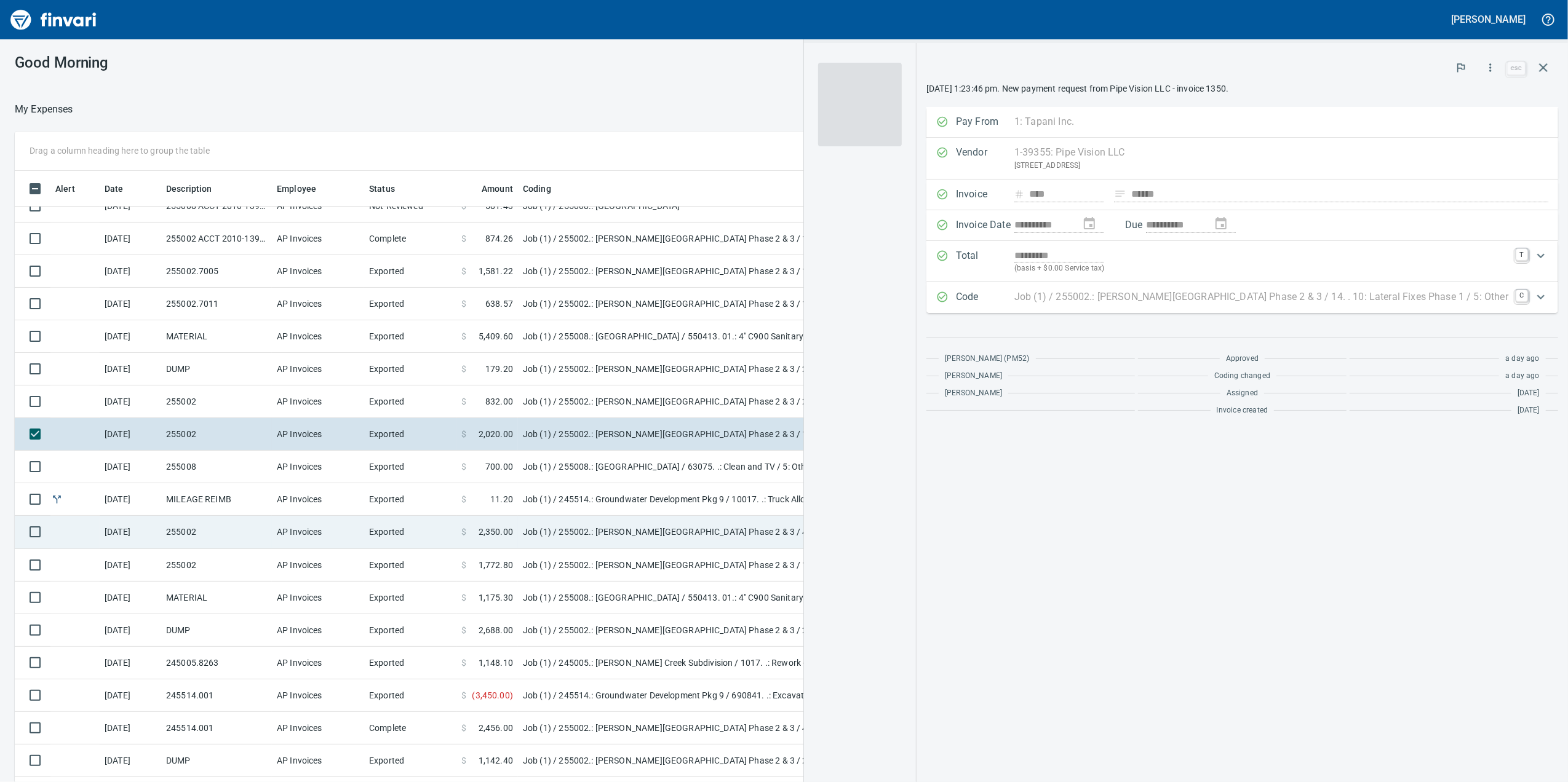
click at [274, 536] on td "AP Invoices" at bounding box center [318, 532] width 92 height 33
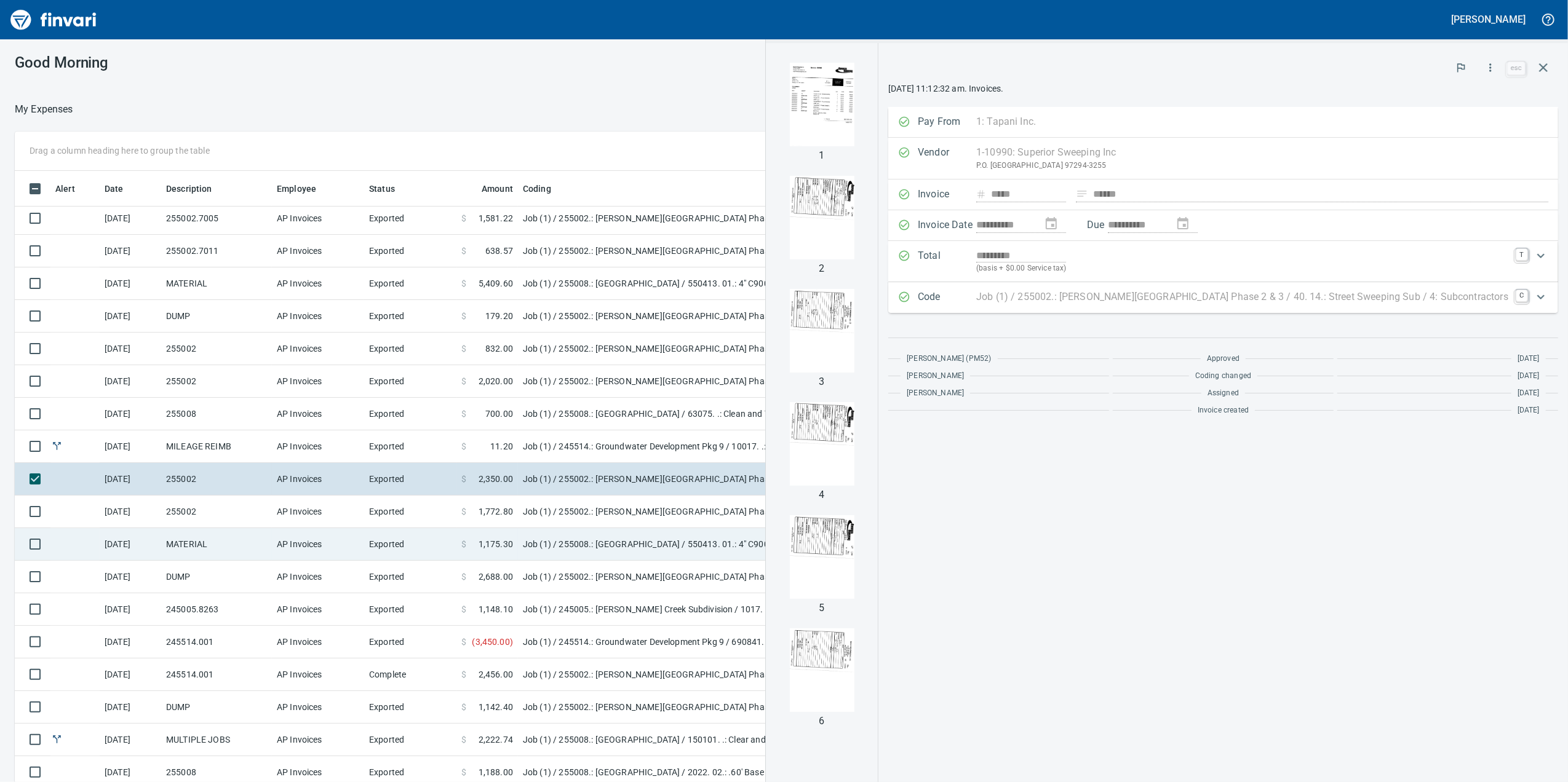
scroll to position [164, 0]
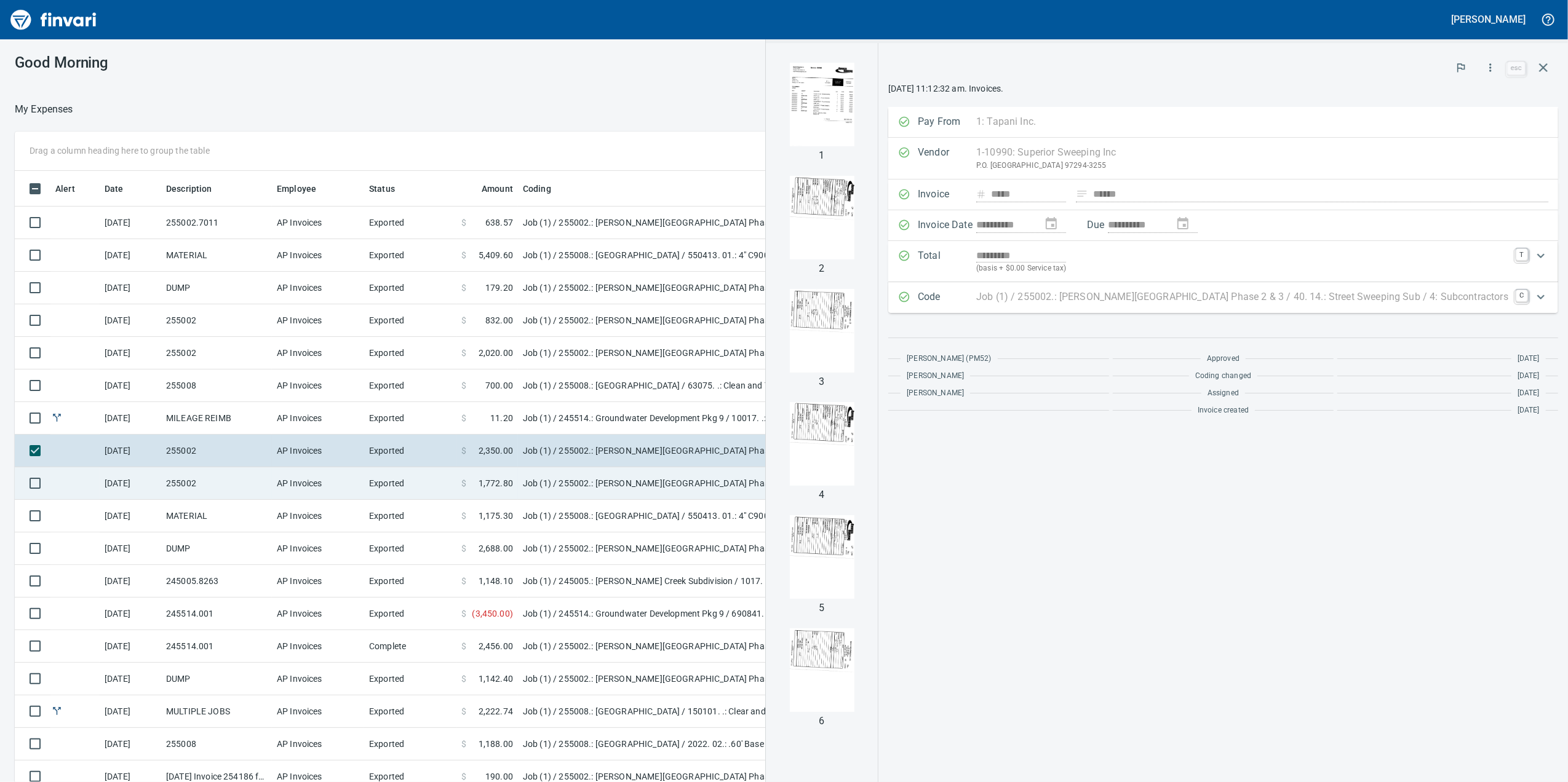
click at [265, 485] on td "255002" at bounding box center [216, 484] width 111 height 33
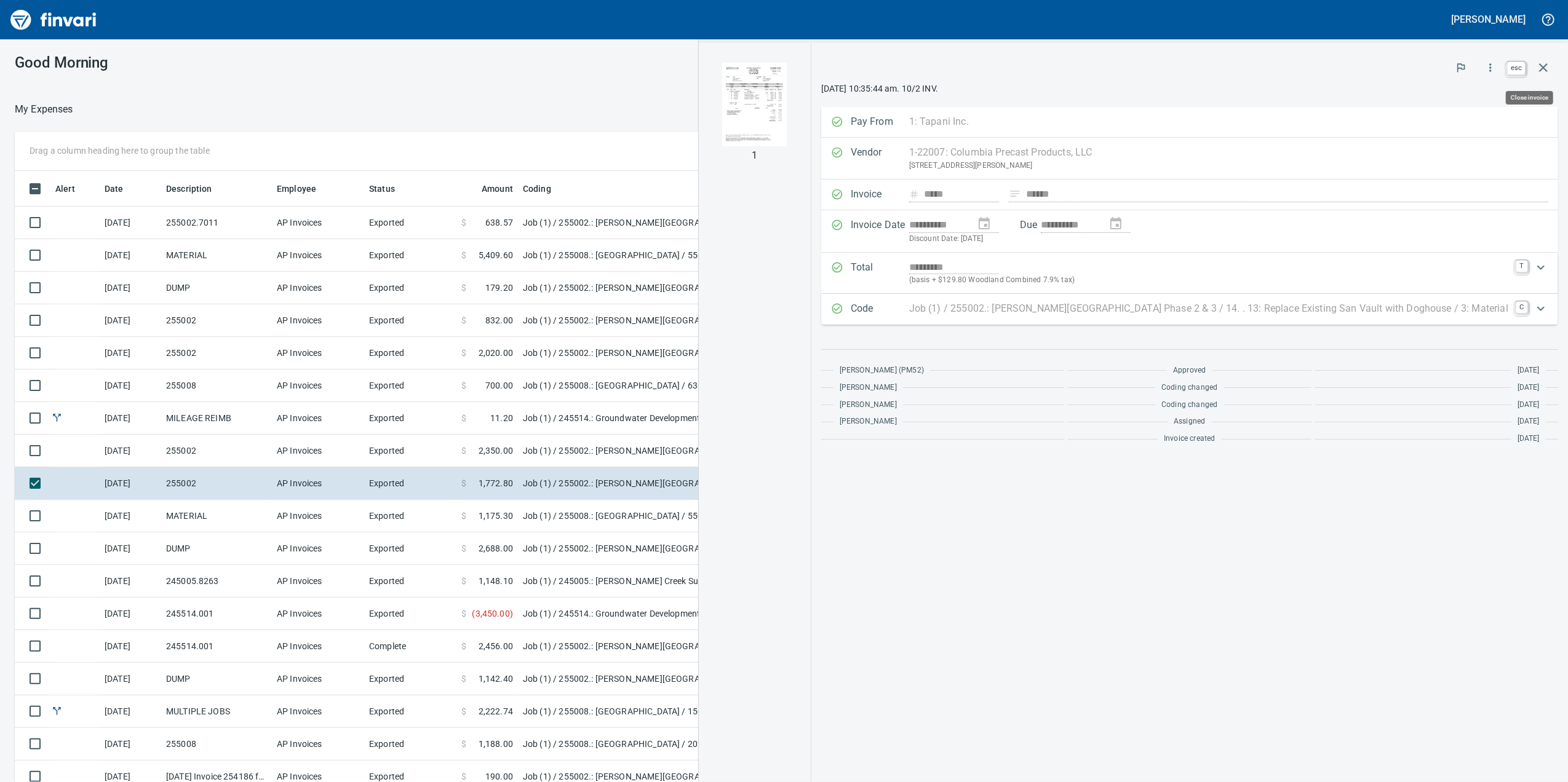
scroll to position [634, 1194]
click at [1546, 62] on icon "button" at bounding box center [1543, 67] width 15 height 15
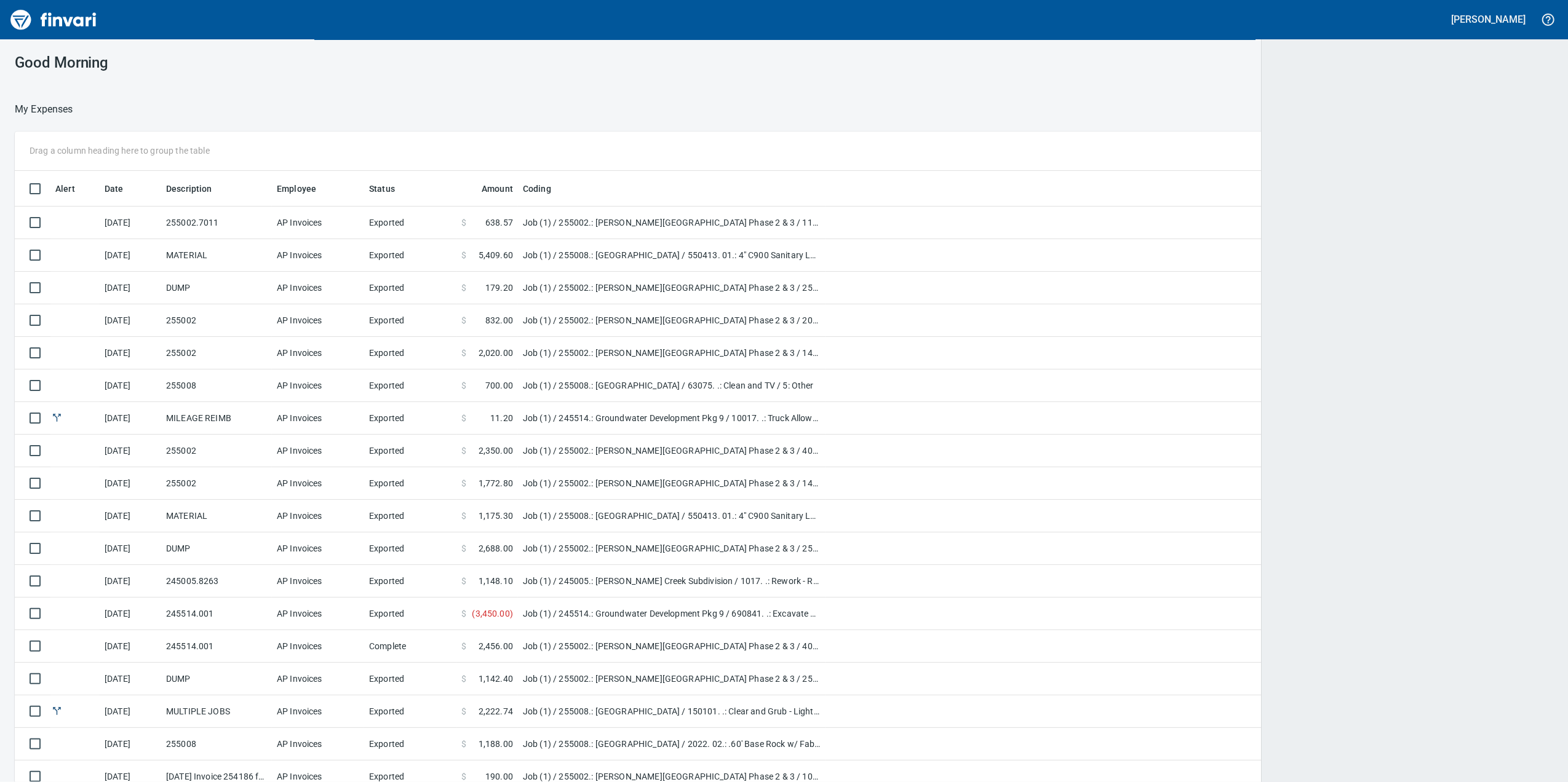
scroll to position [634, 1499]
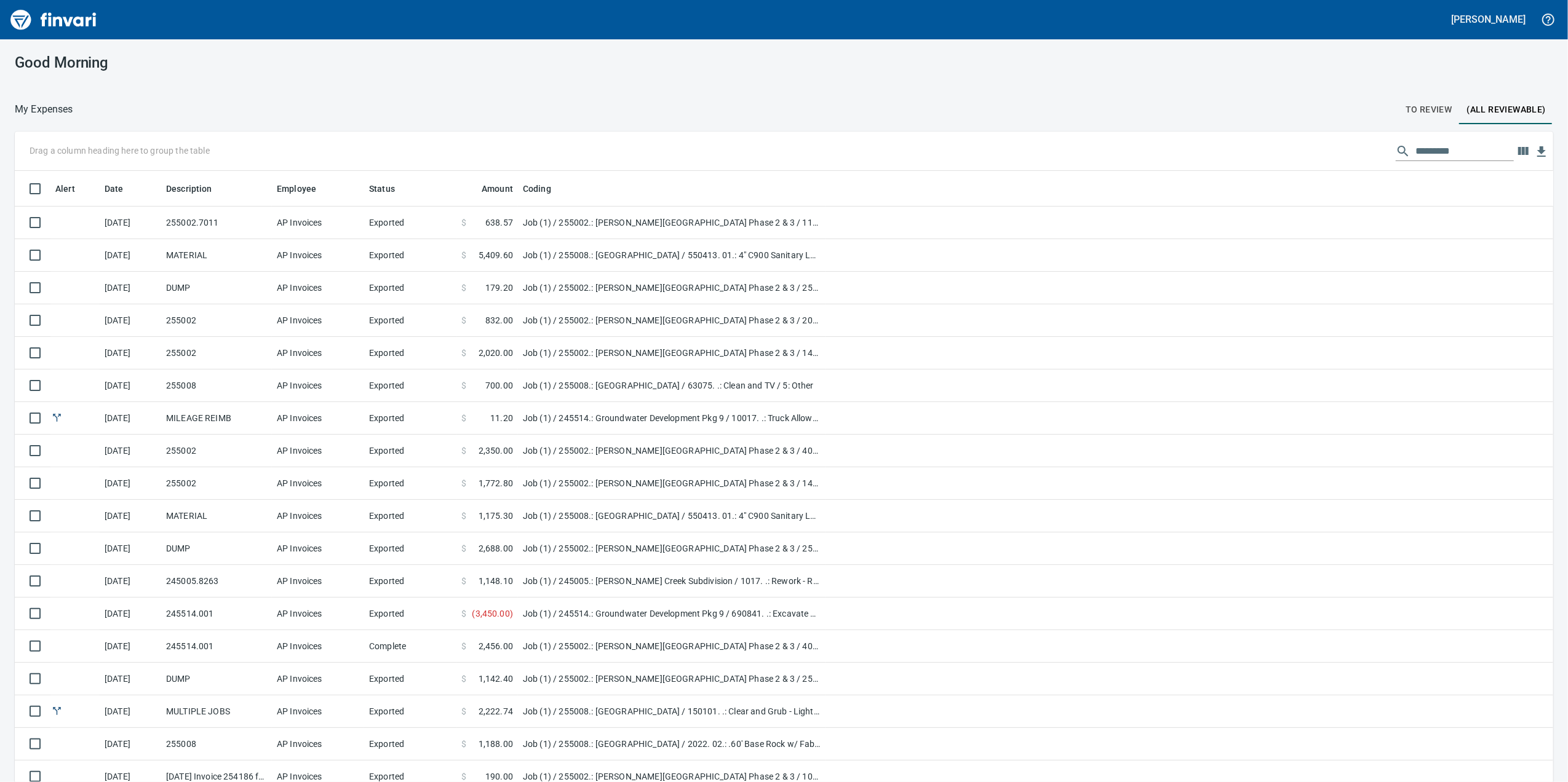
drag, startPoint x: 1392, startPoint y: 92, endPoint x: 1395, endPoint y: 102, distance: 10.4
click at [1395, 101] on div "Good Morning My Expenses To Review (All Reviewable) Drag a column heading here …" at bounding box center [784, 411] width 1568 height 743
click at [1406, 105] on span "To Review" at bounding box center [1429, 110] width 47 height 16
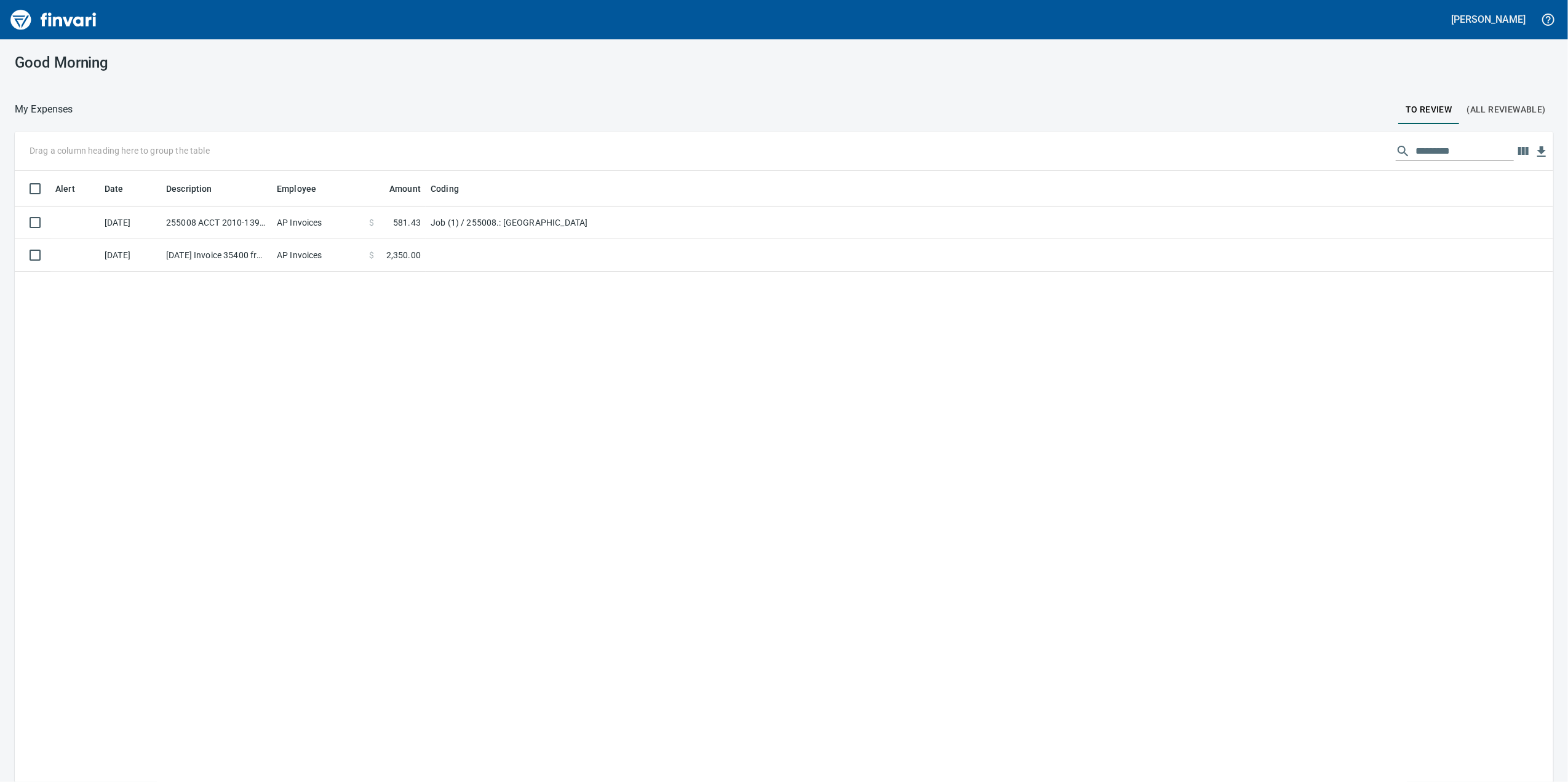
scroll to position [634, 1513]
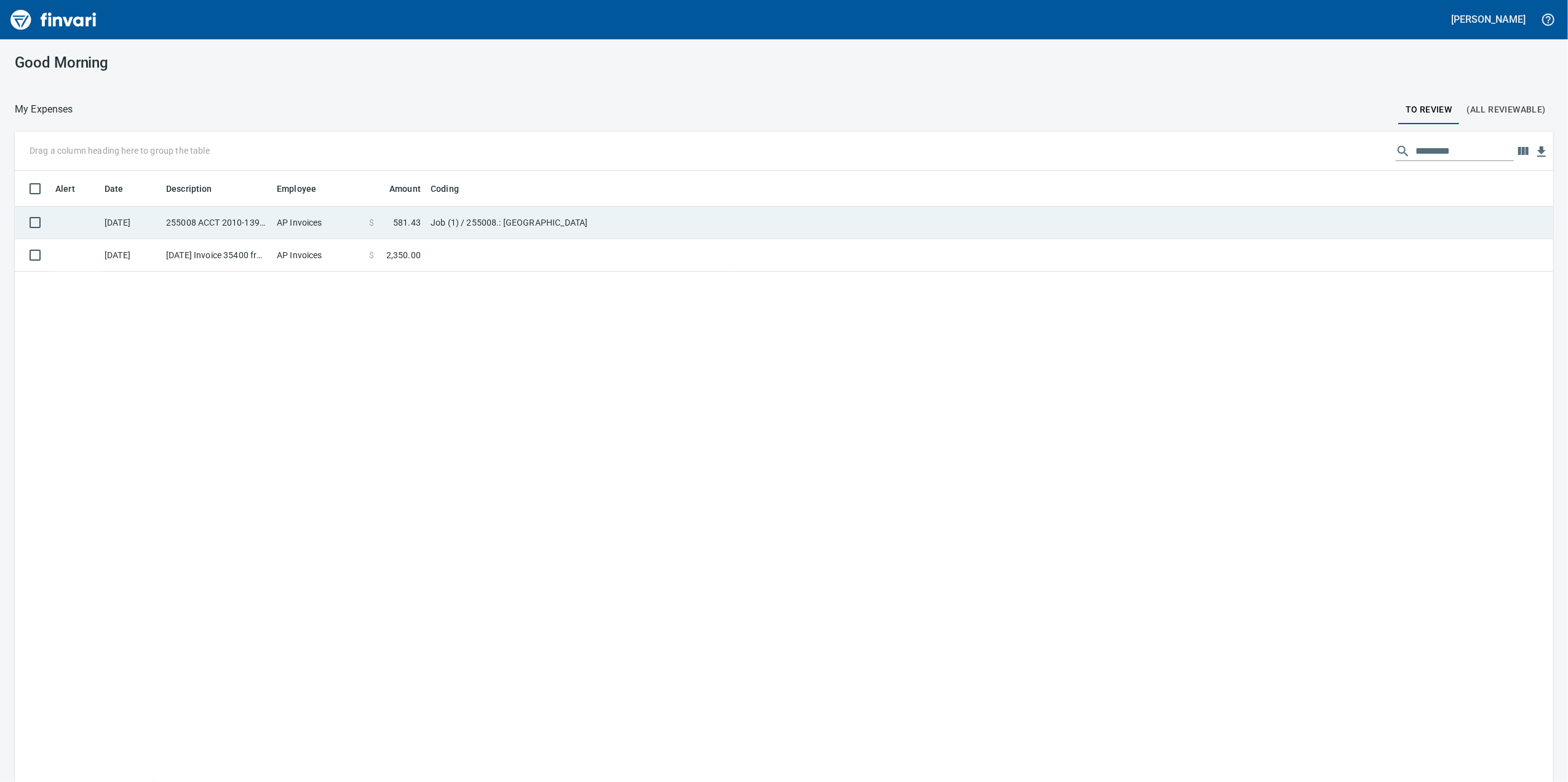
click at [526, 224] on td "Job (1) / 255008.: [GEOGRAPHIC_DATA]" at bounding box center [579, 223] width 308 height 33
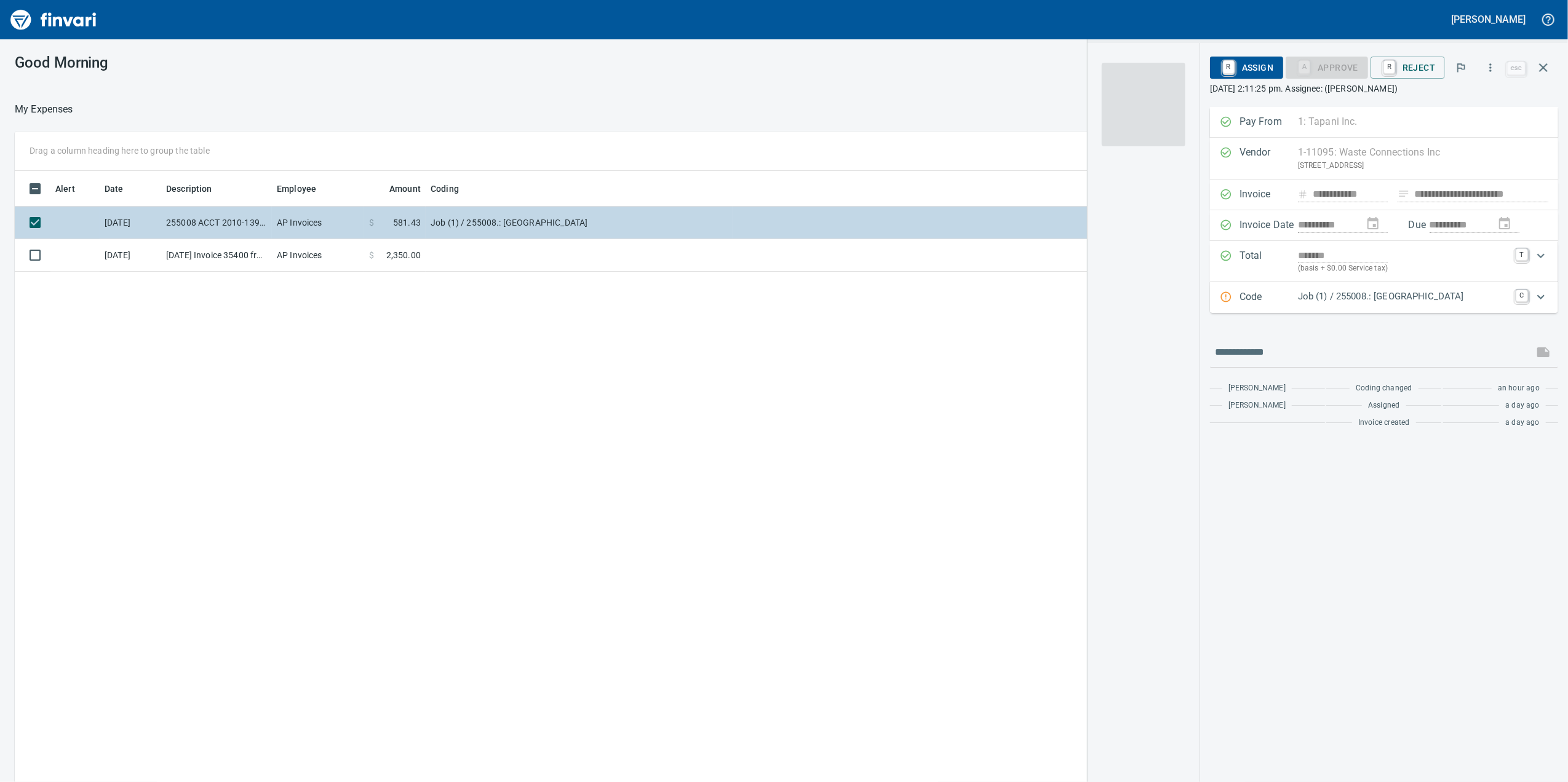
scroll to position [634, 1206]
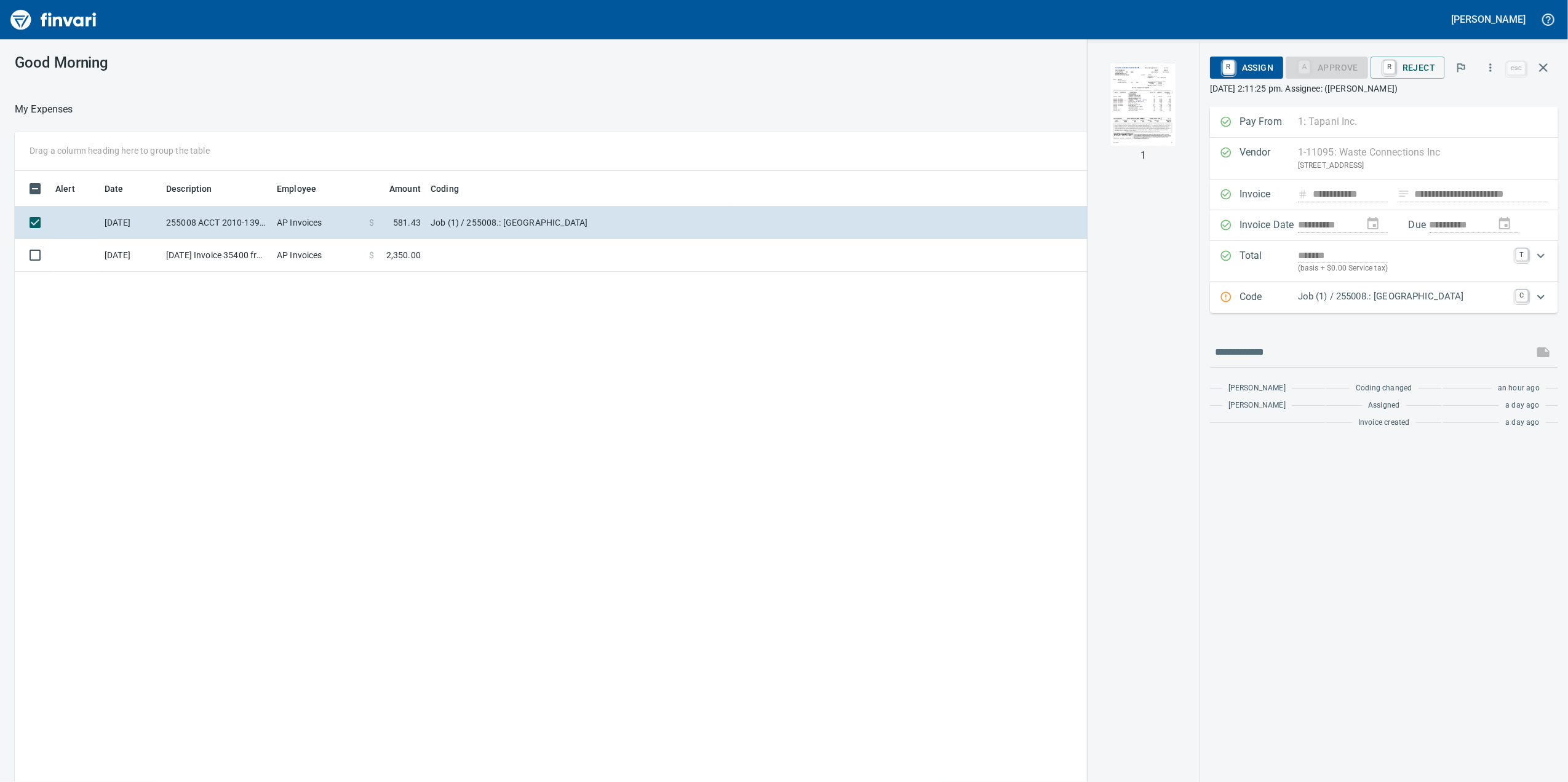
click at [1292, 293] on p "Code" at bounding box center [1268, 297] width 59 height 16
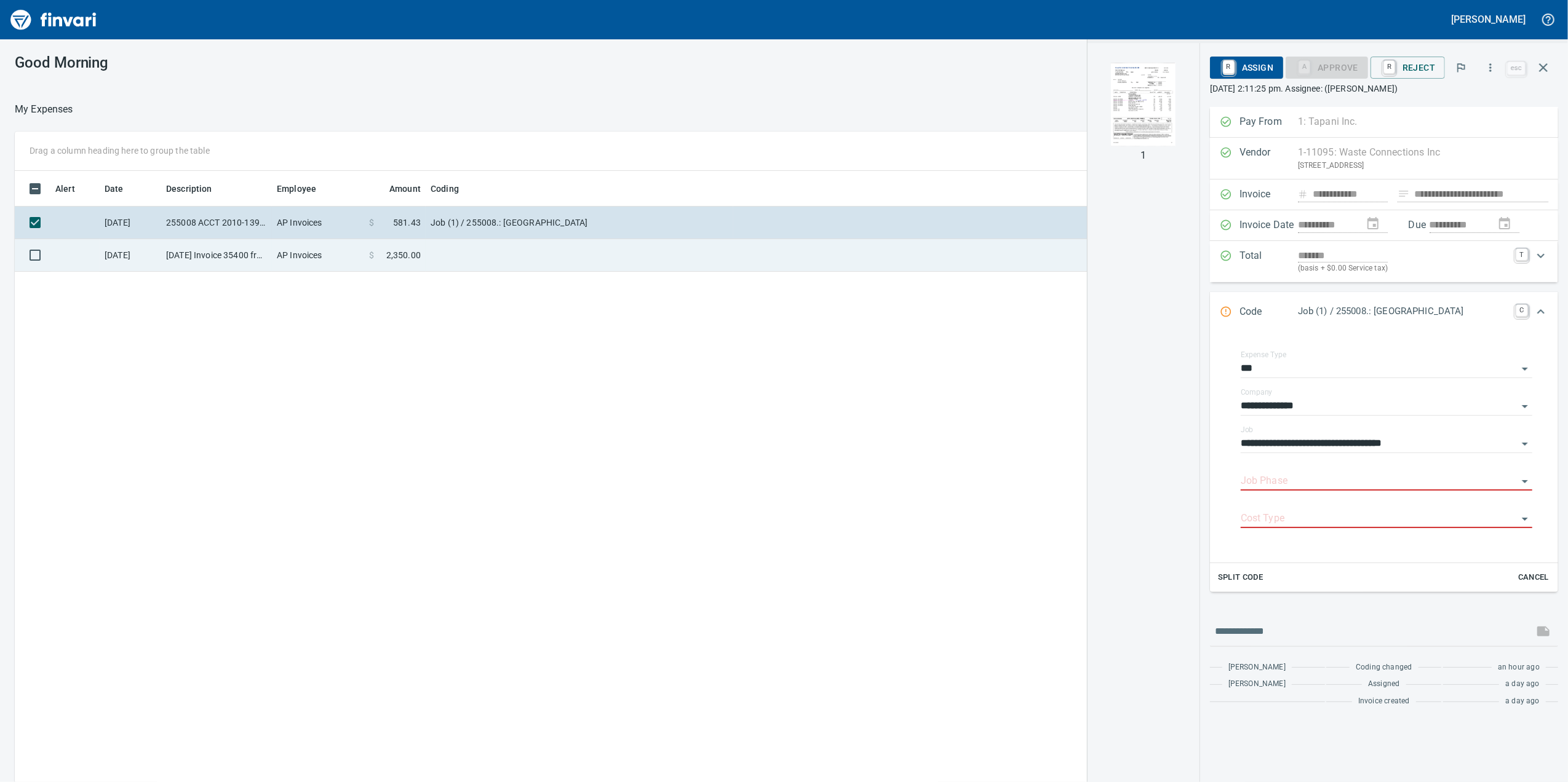
click at [608, 265] on td at bounding box center [579, 255] width 308 height 33
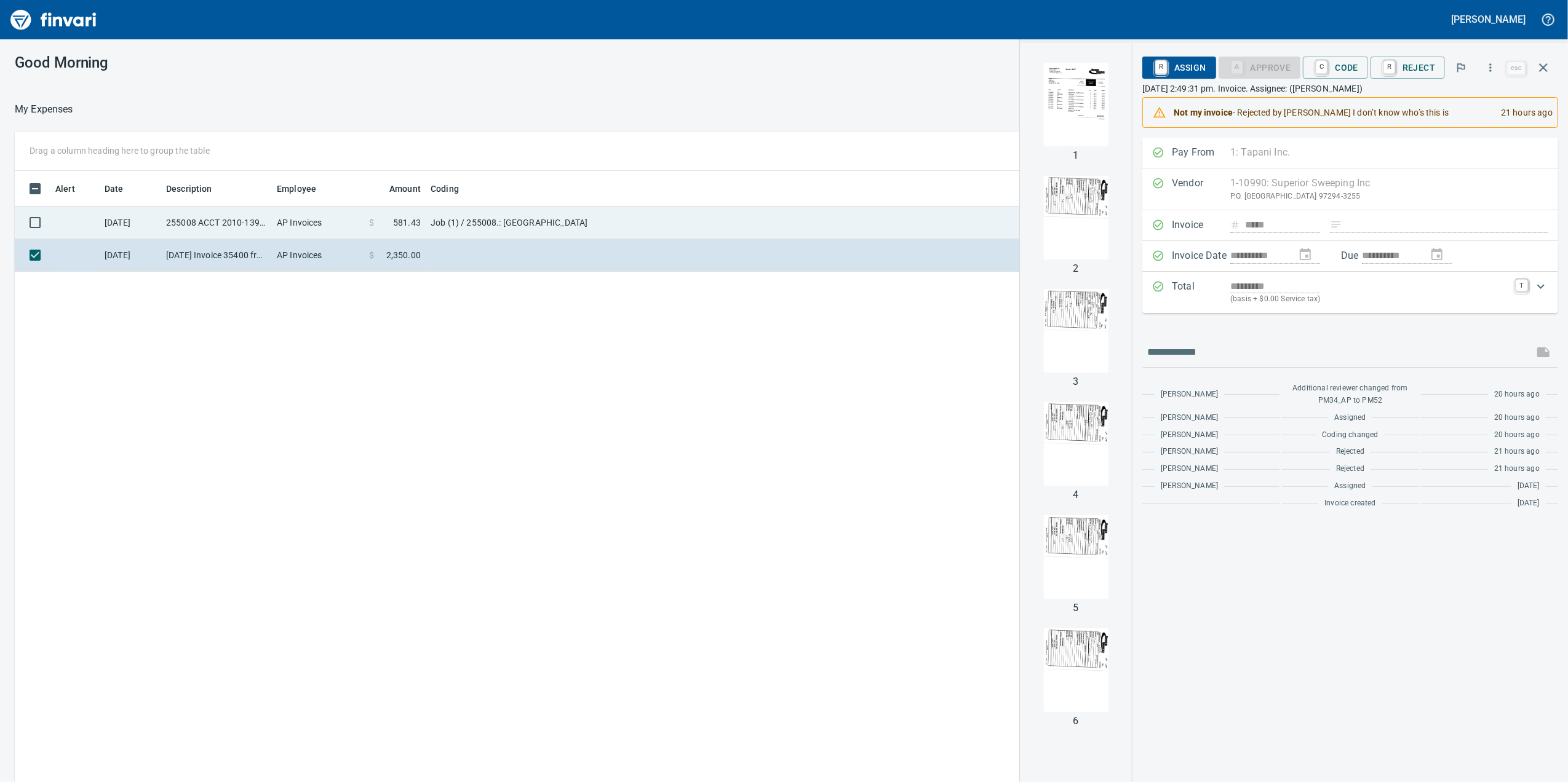
click at [793, 225] on td at bounding box center [989, 223] width 512 height 33
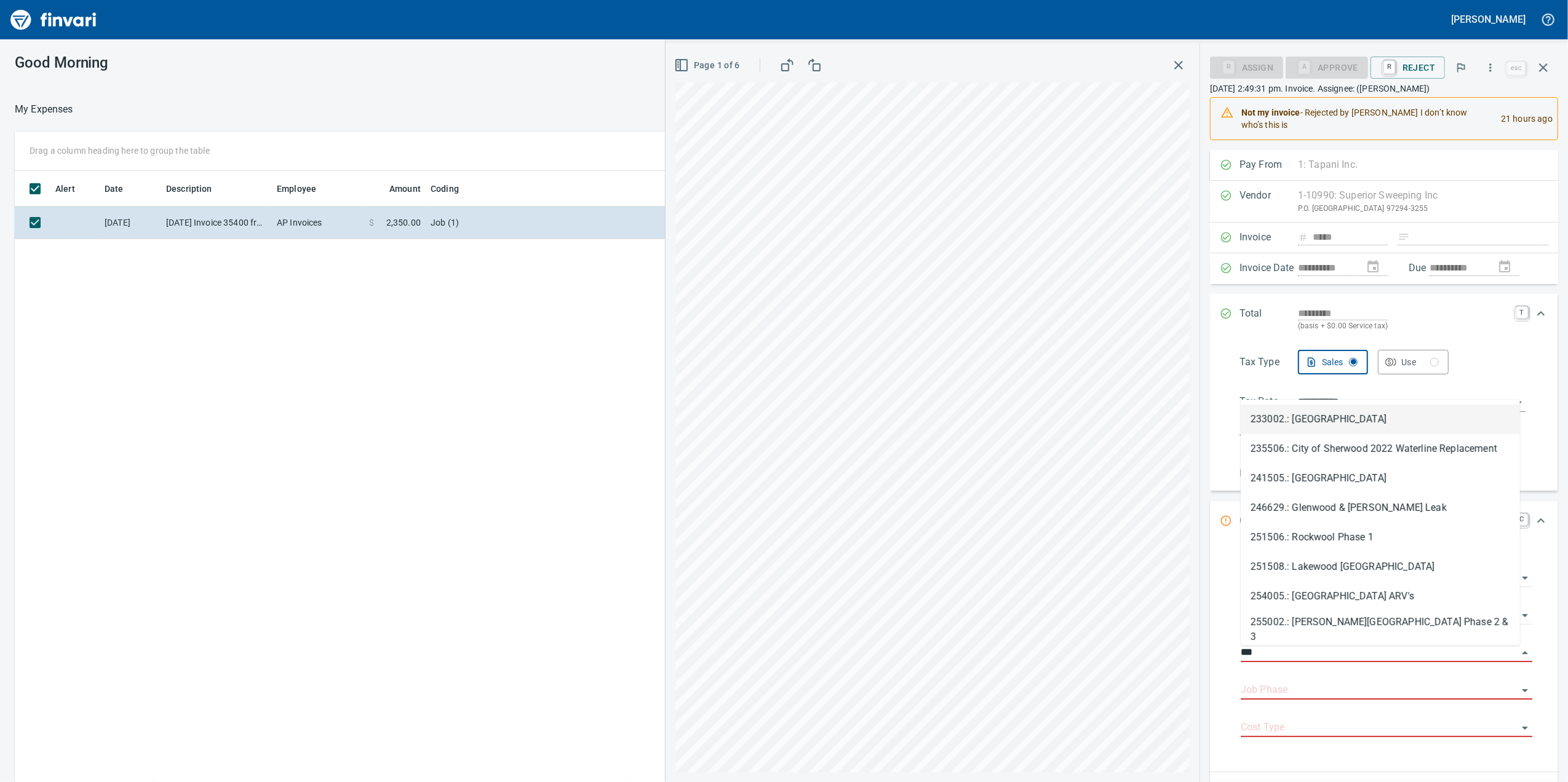
scroll to position [634, 1206]
click at [1342, 617] on li "255002.: [PERSON_NAME][GEOGRAPHIC_DATA] Phase 2 & 3" at bounding box center [1381, 626] width 280 height 30
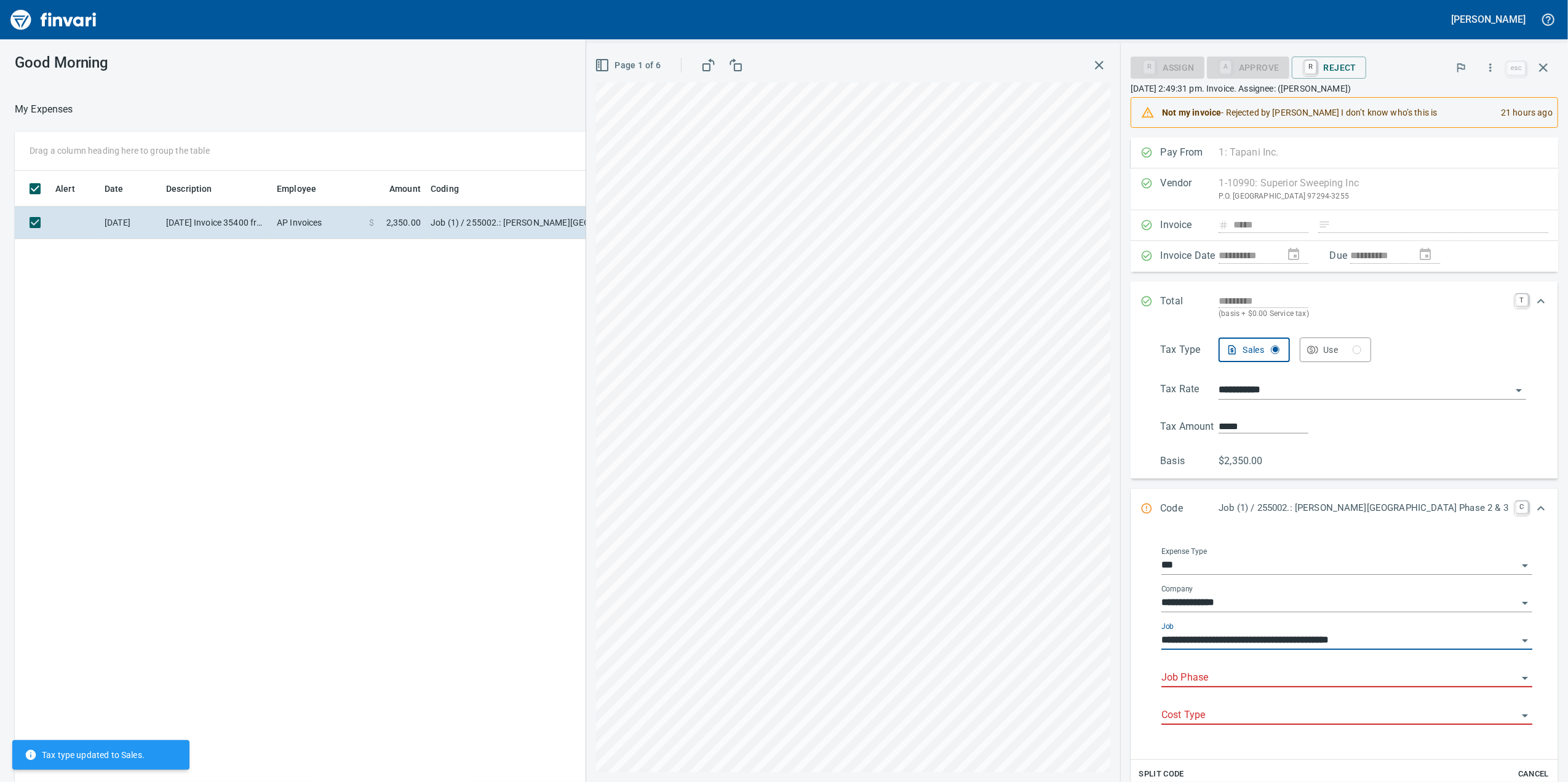
type input "**********"
click at [1308, 687] on input "Job Phase" at bounding box center [1339, 678] width 356 height 17
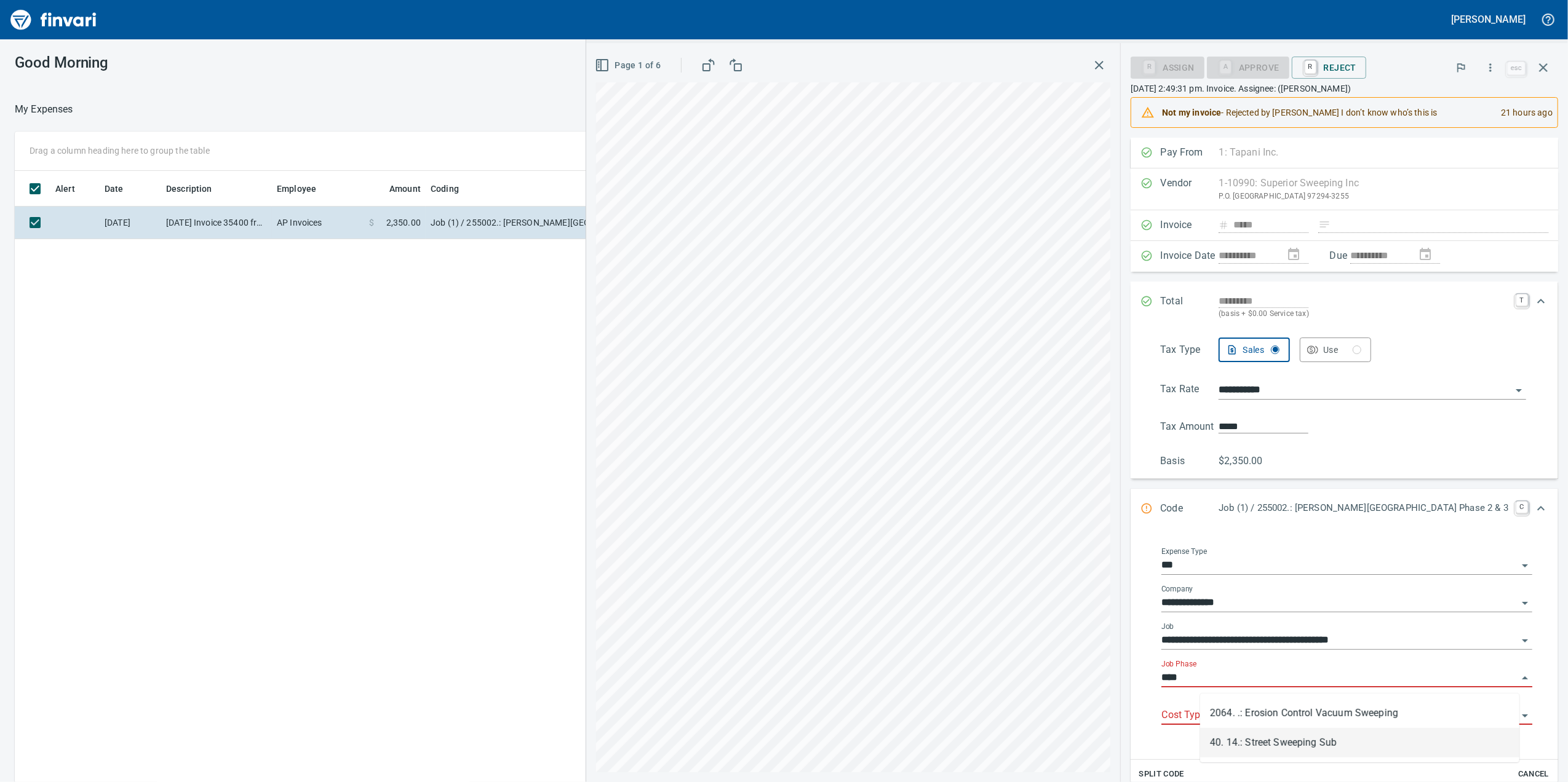
drag, startPoint x: 1323, startPoint y: 738, endPoint x: 1377, endPoint y: 745, distance: 54.5
click at [1374, 748] on li "40. 14.: Street Sweeping Sub" at bounding box center [1360, 743] width 319 height 30
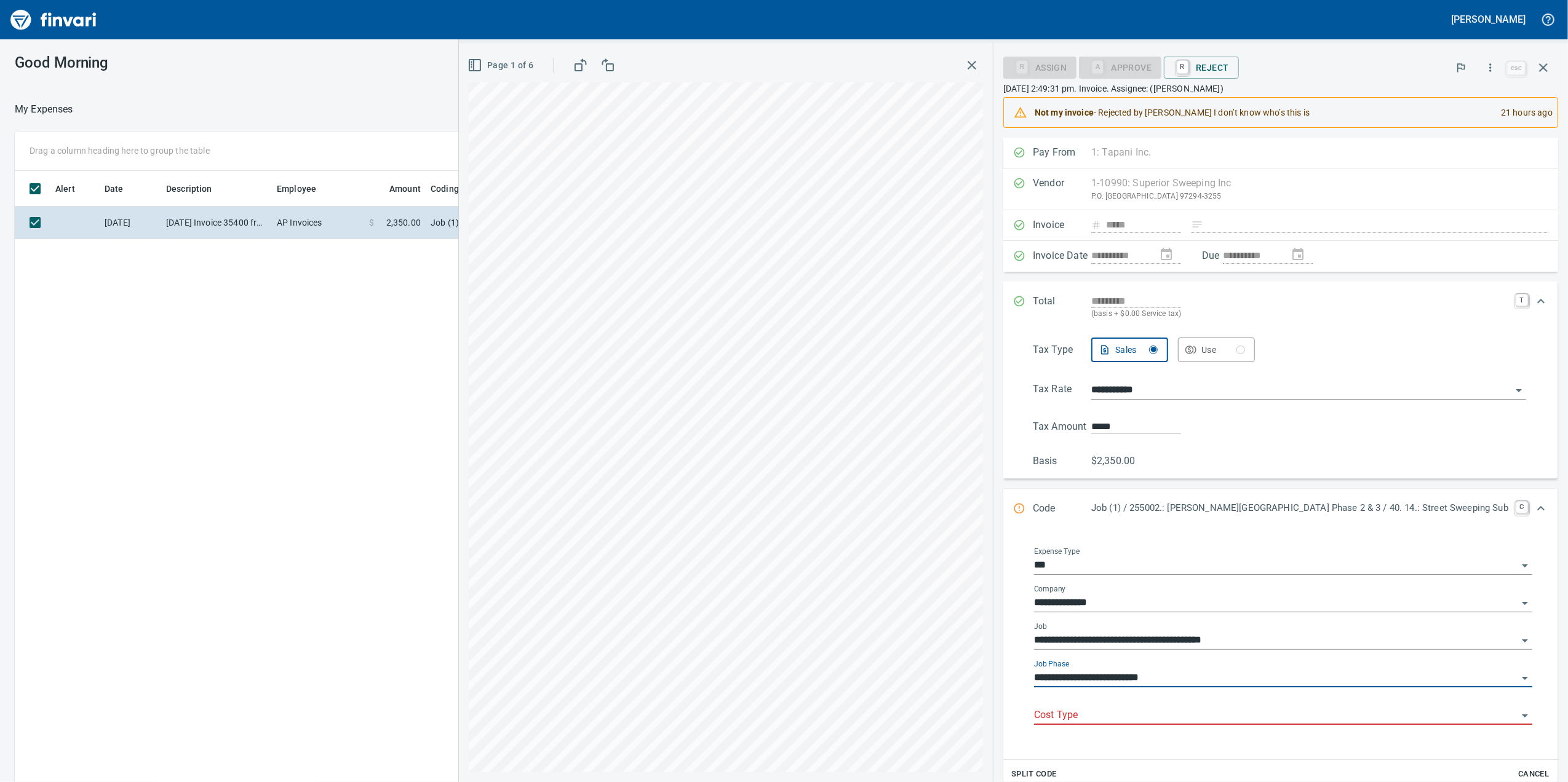
type input "**********"
click at [1228, 713] on input "Cost Type" at bounding box center [1275, 716] width 483 height 17
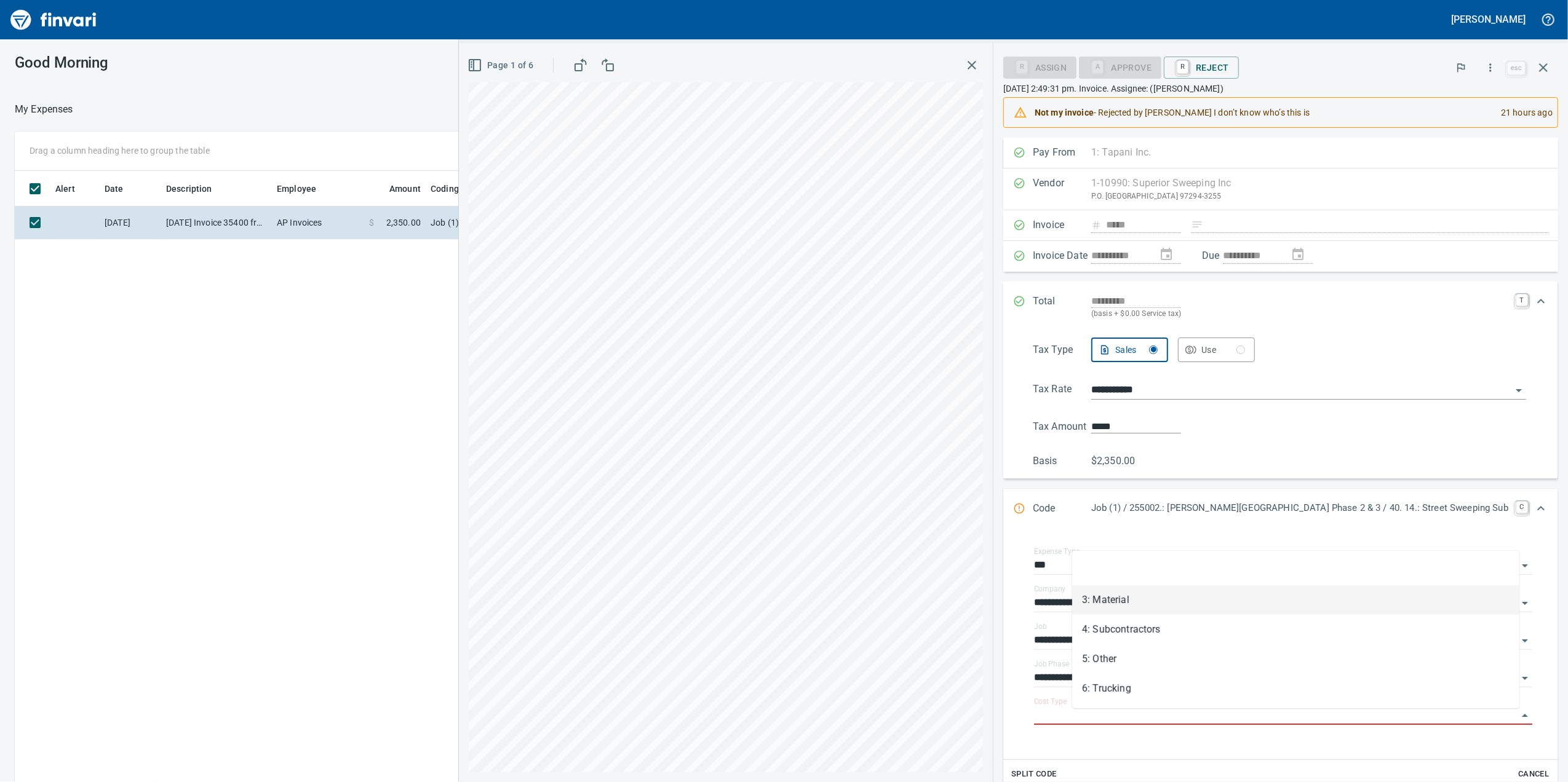
click at [1149, 593] on li "3: Material" at bounding box center [1295, 600] width 447 height 30
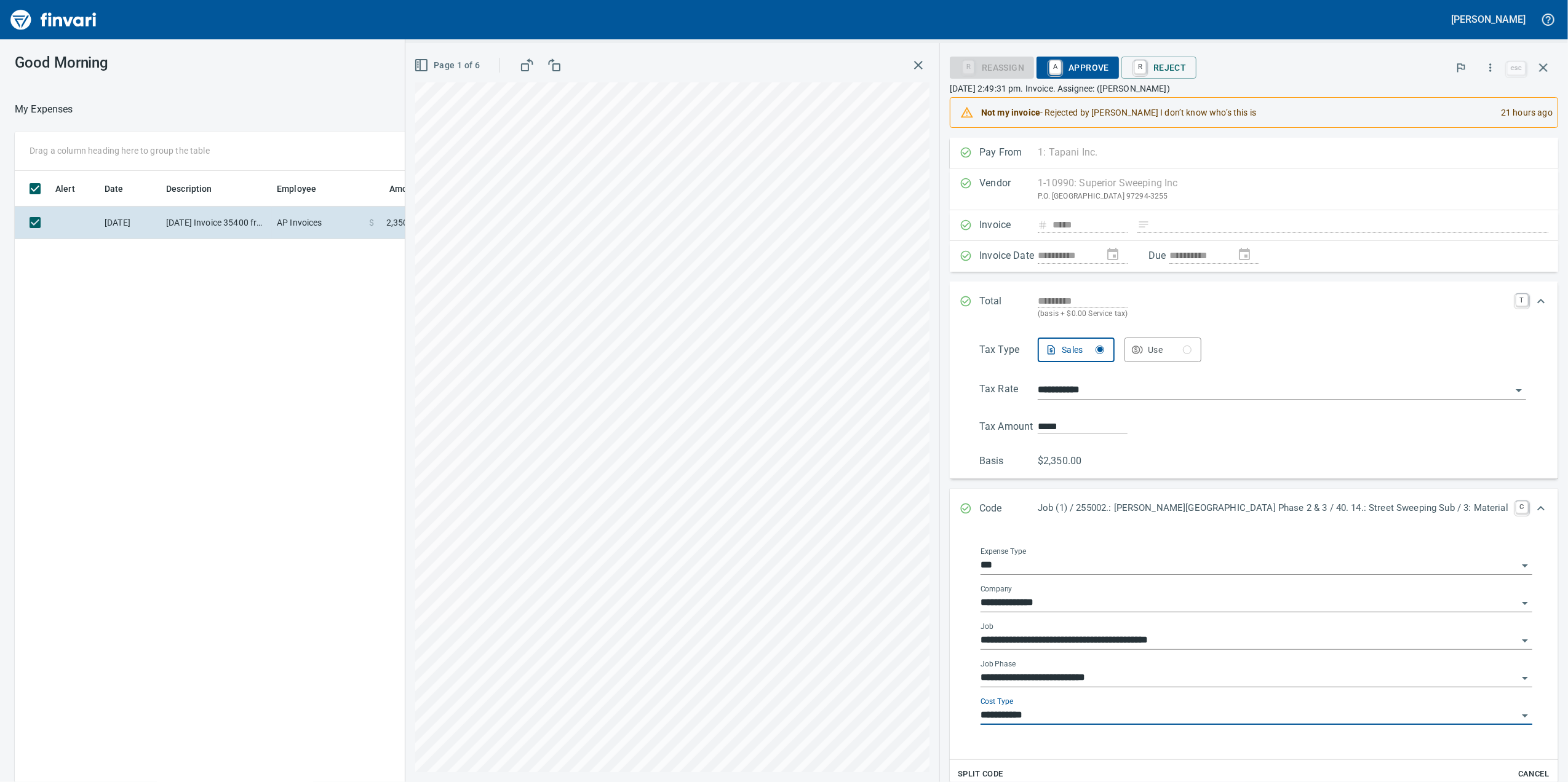
click at [1113, 724] on input "**********" at bounding box center [1249, 716] width 537 height 17
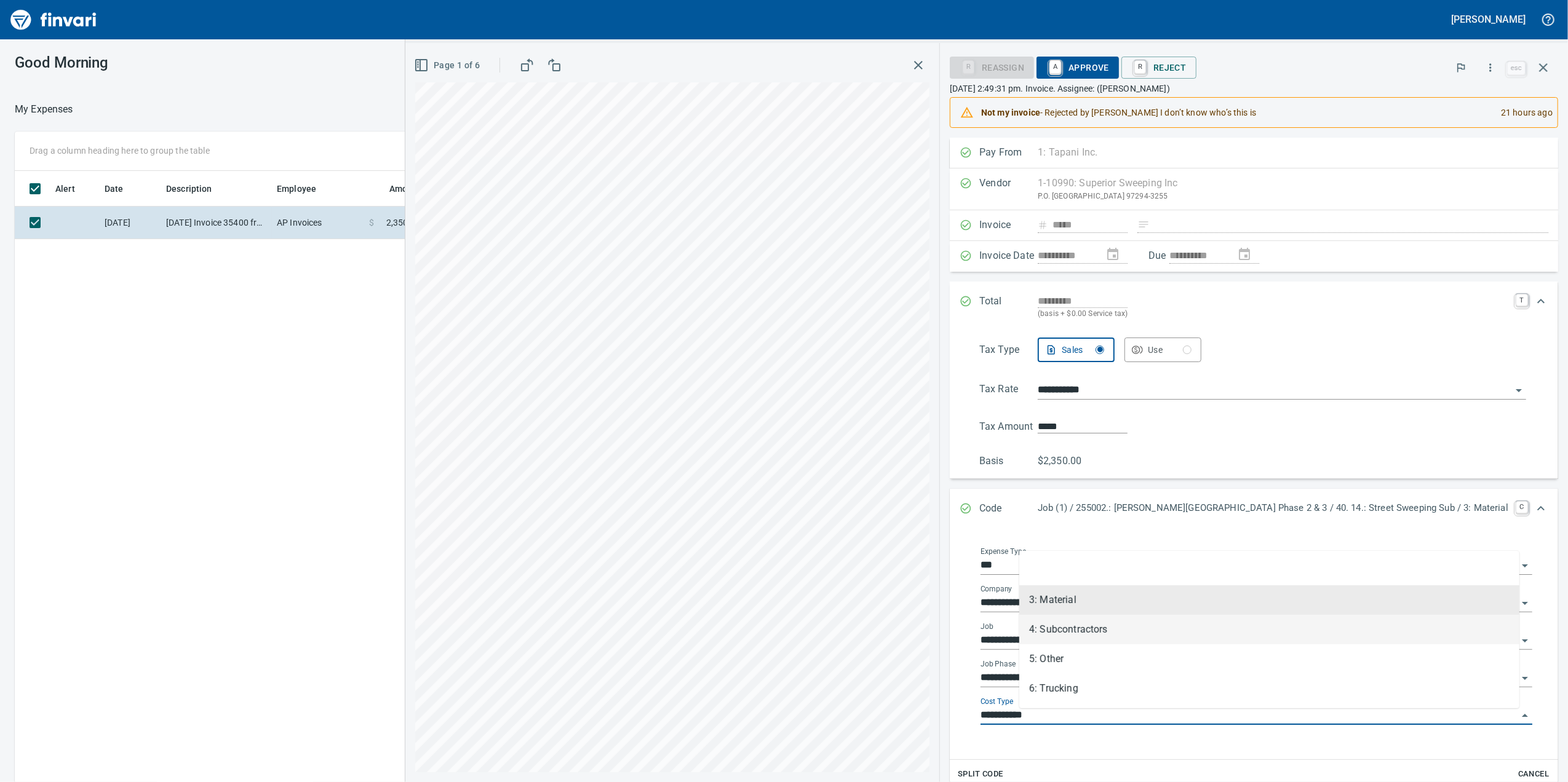
click at [1092, 631] on li "4: Subcontractors" at bounding box center [1269, 630] width 500 height 30
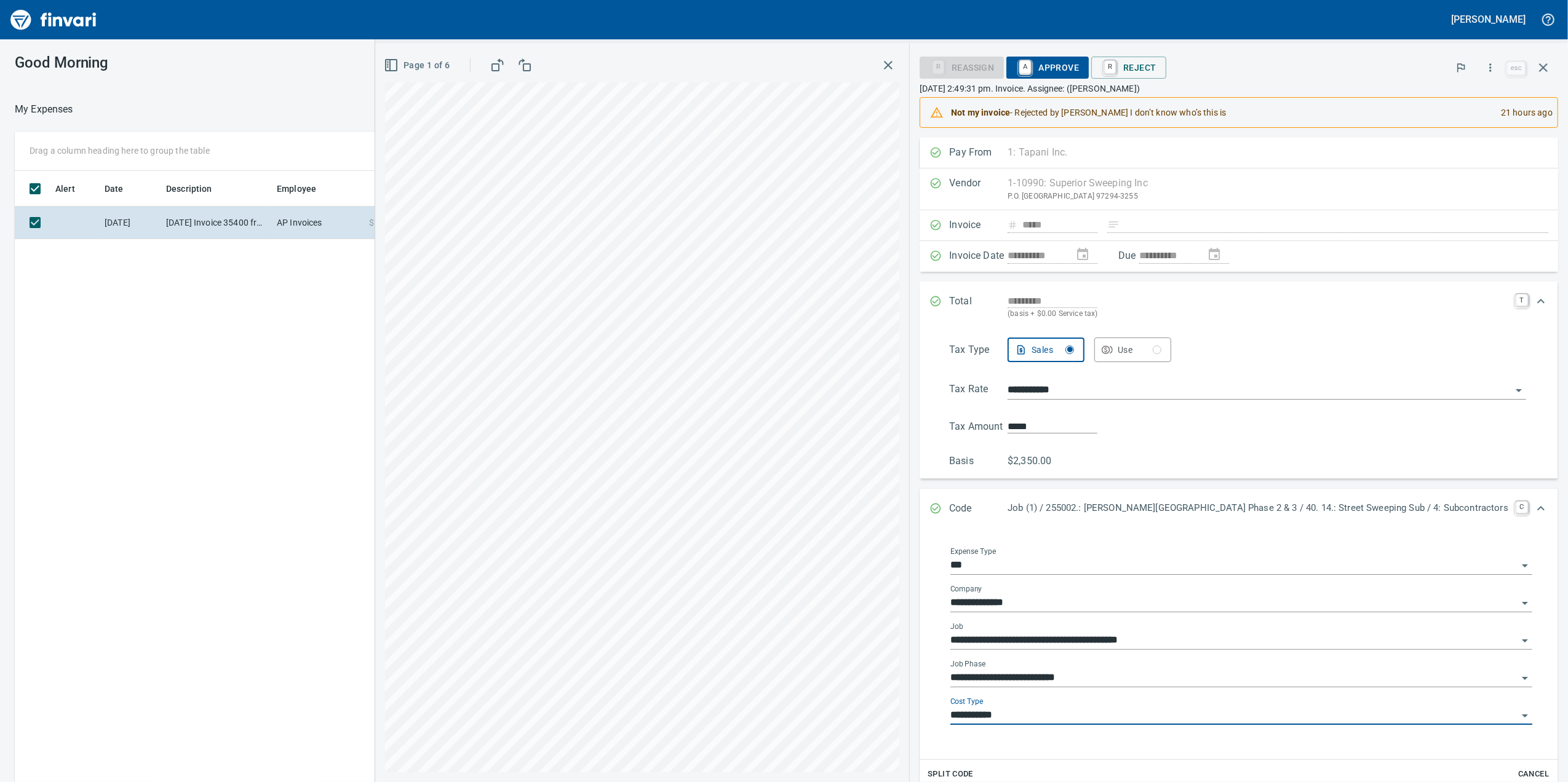
type input "**********"
click at [1076, 76] on span "A Approve" at bounding box center [1047, 67] width 62 height 21
